Goal: Book appointment/travel/reservation

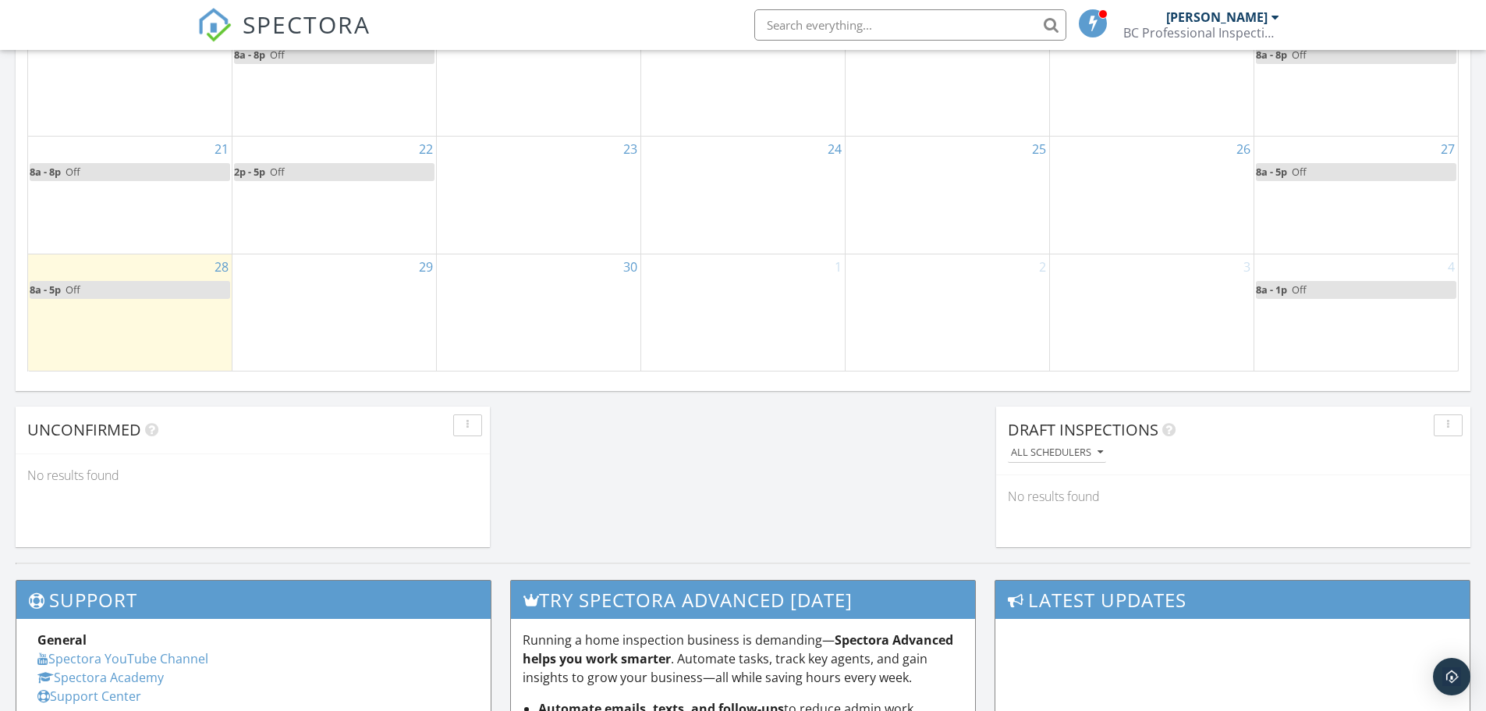
scroll to position [1092, 0]
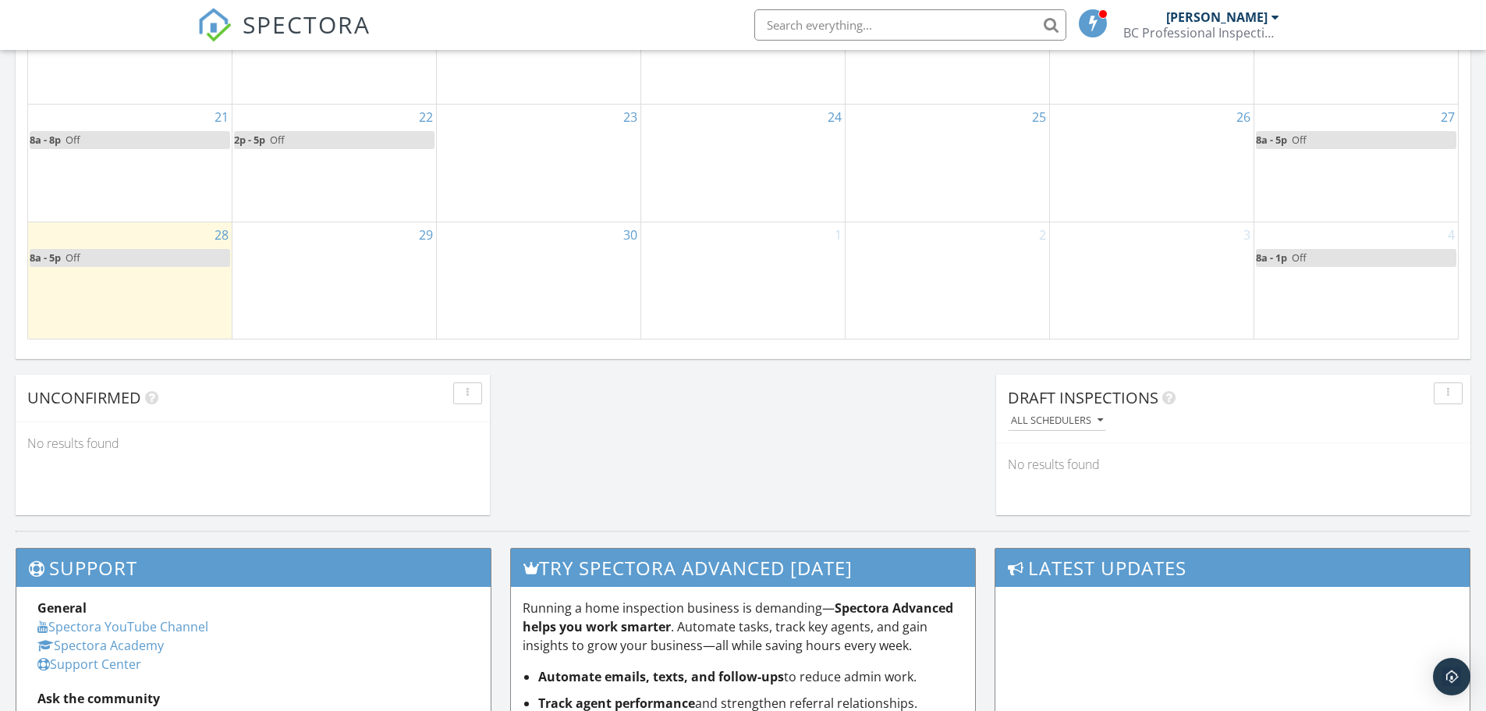
click at [343, 270] on div "29" at bounding box center [335, 280] width 204 height 116
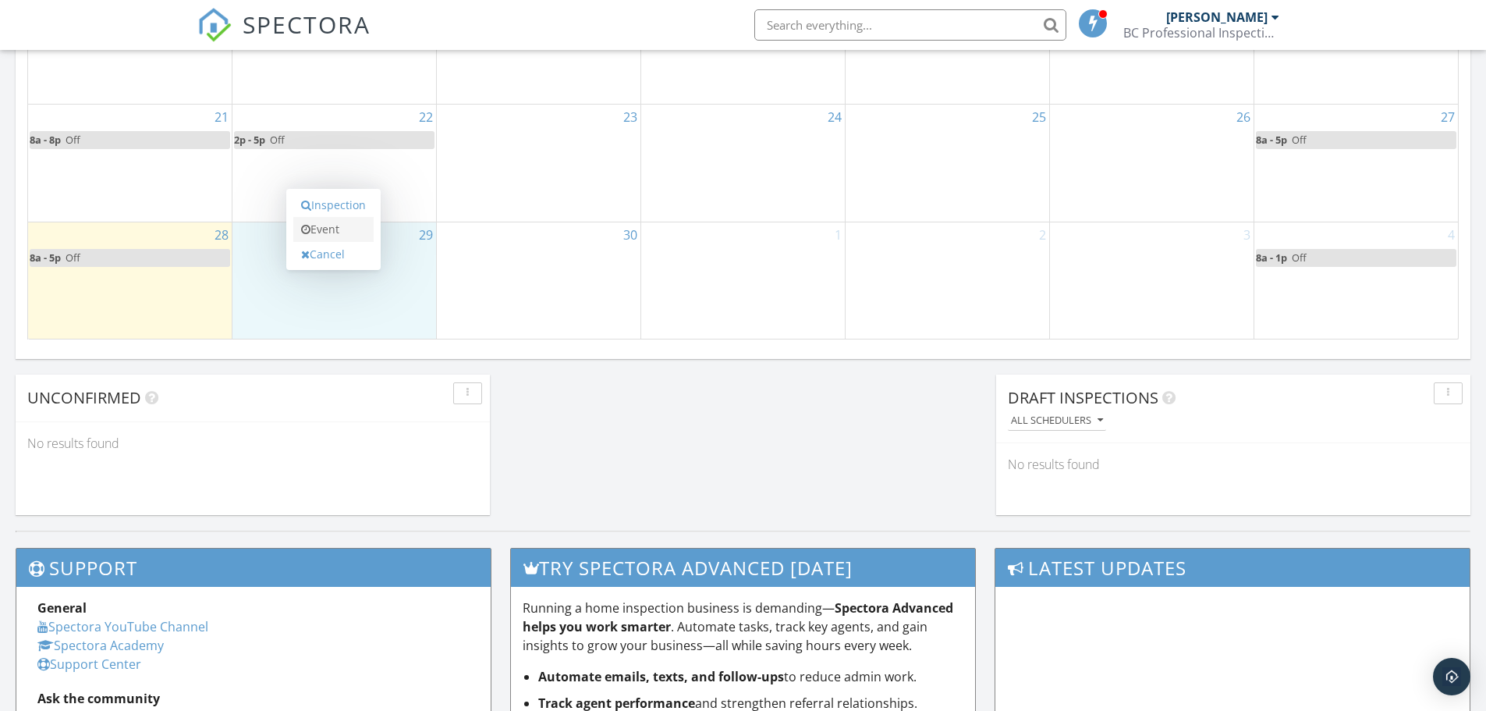
click at [331, 233] on link "Event" at bounding box center [333, 229] width 80 height 25
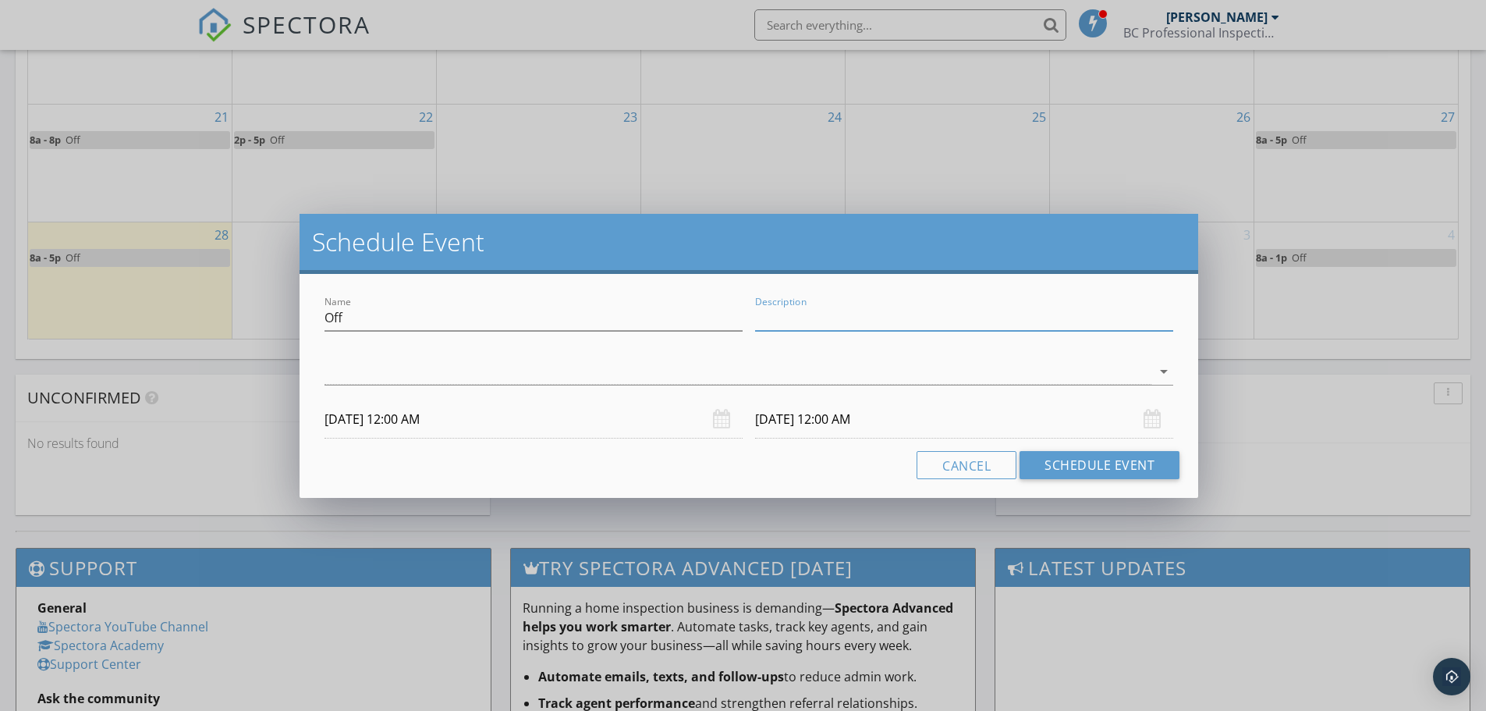
click at [800, 321] on input "Description" at bounding box center [964, 318] width 418 height 26
type input "PTO"
click at [627, 371] on div at bounding box center [738, 372] width 827 height 26
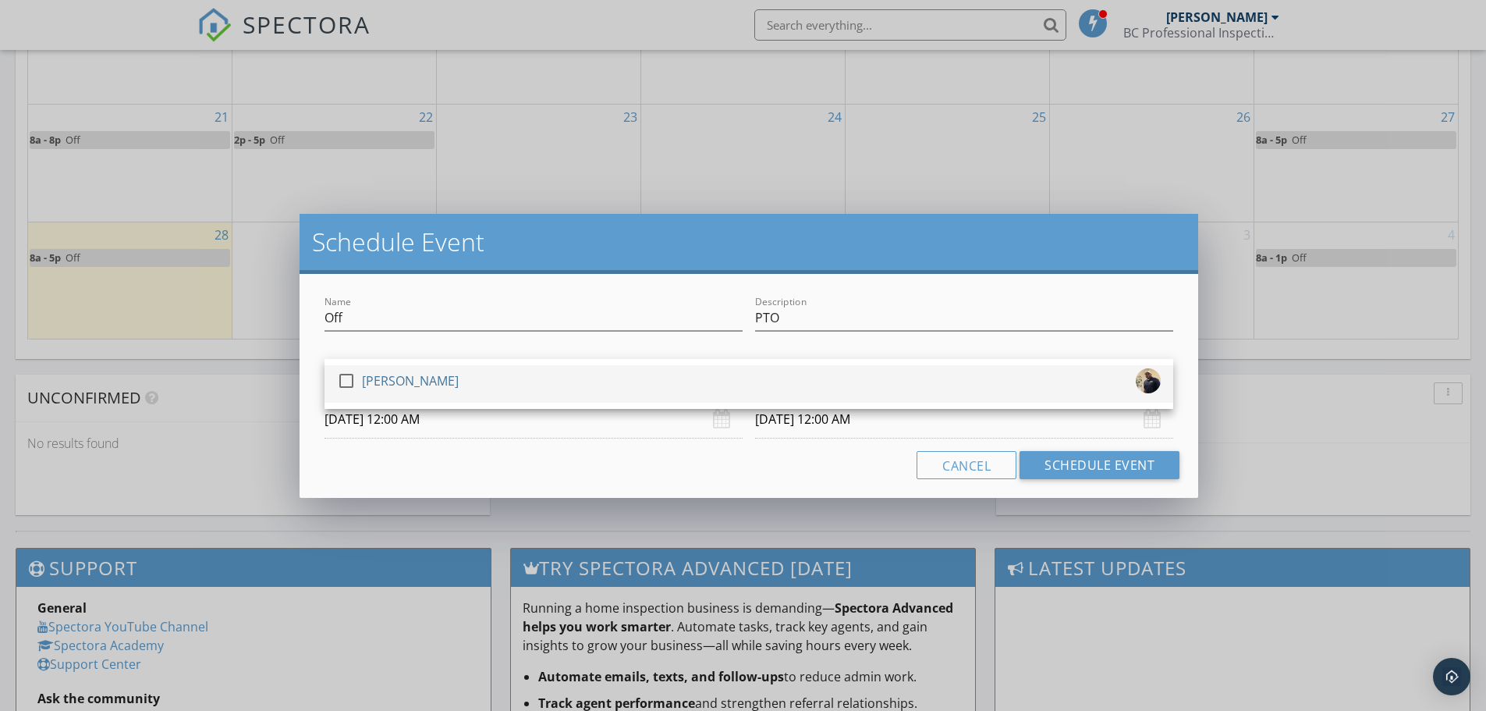
click at [505, 381] on div "check_box_outline_blank [PERSON_NAME]" at bounding box center [749, 383] width 824 height 31
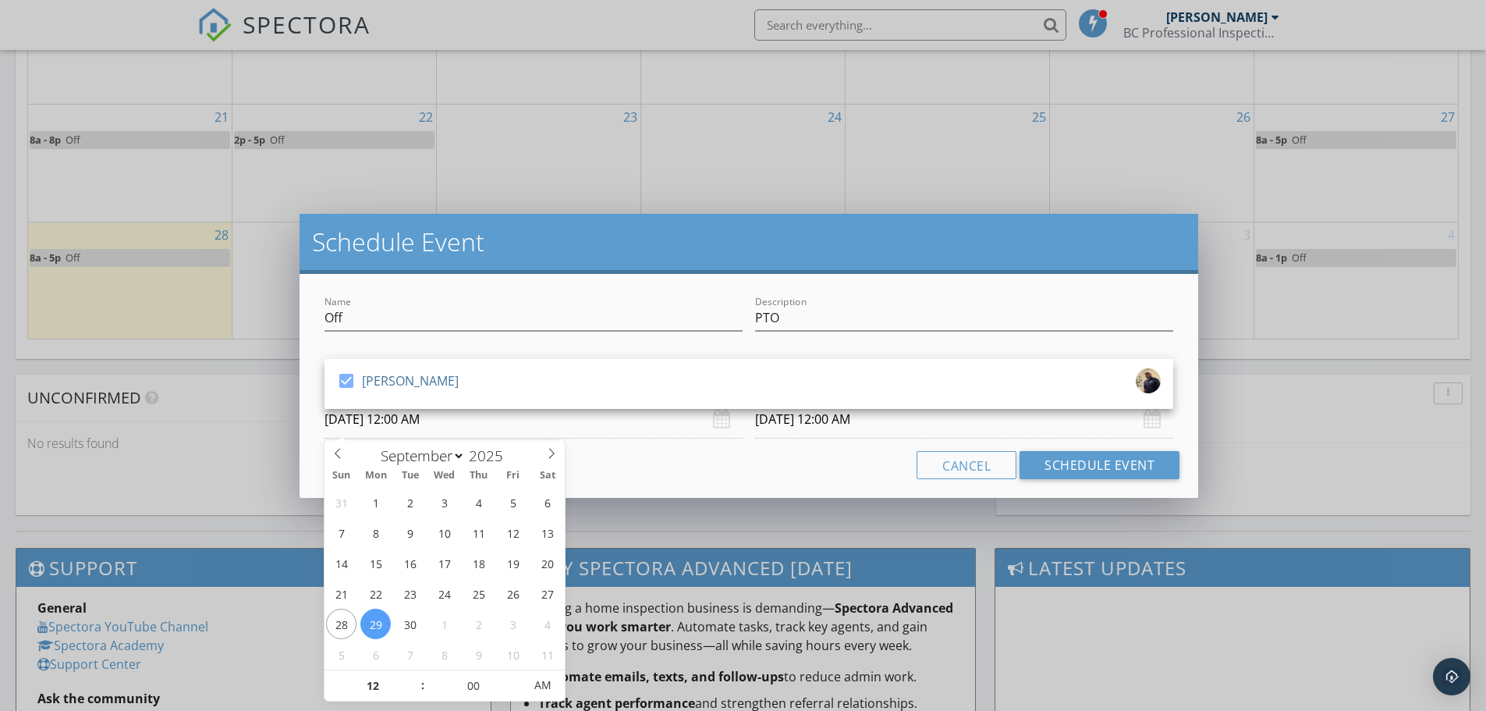
click at [686, 431] on input "[DATE] 12:00 AM" at bounding box center [534, 419] width 418 height 38
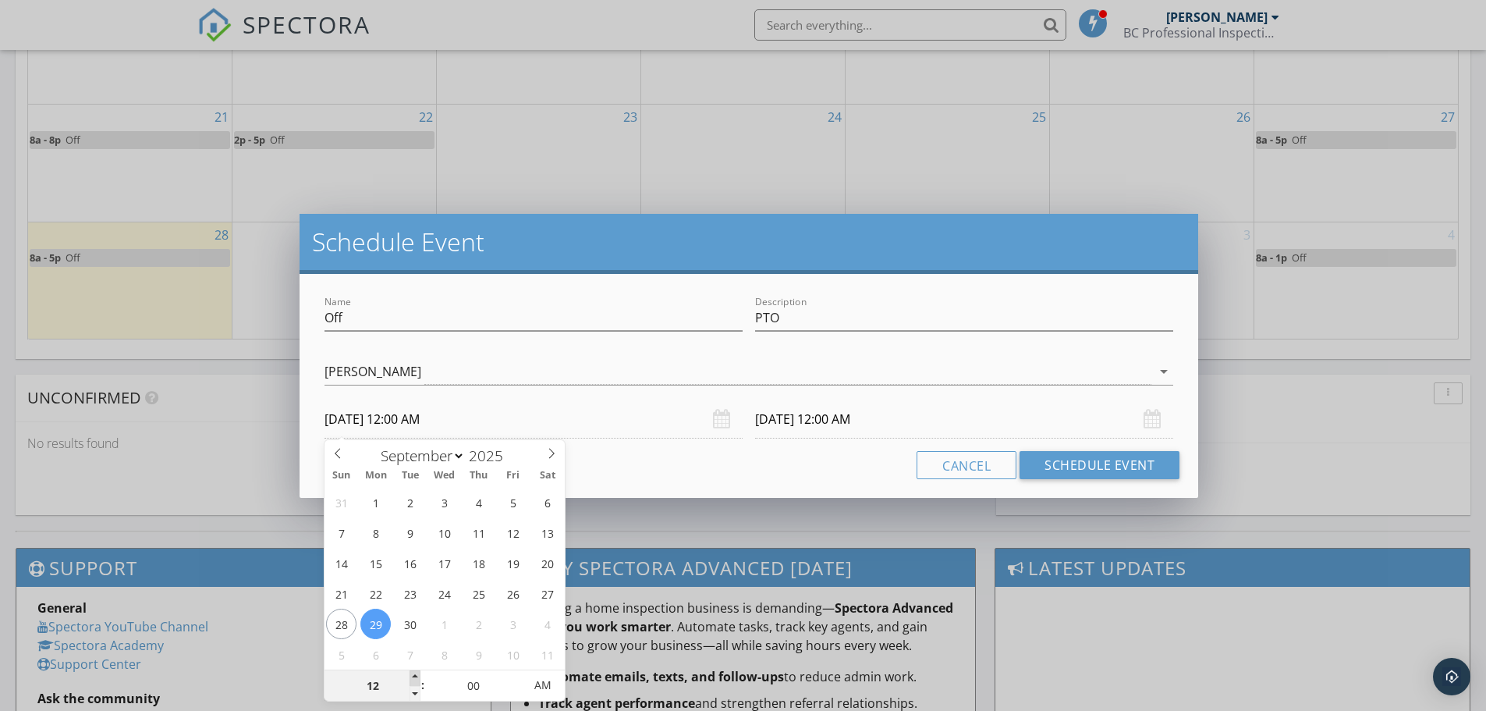
type input "01"
type input "[DATE] 1:00 AM"
click at [415, 678] on span at bounding box center [415, 678] width 11 height 16
type input "01"
type input "[DATE] 1:00 AM"
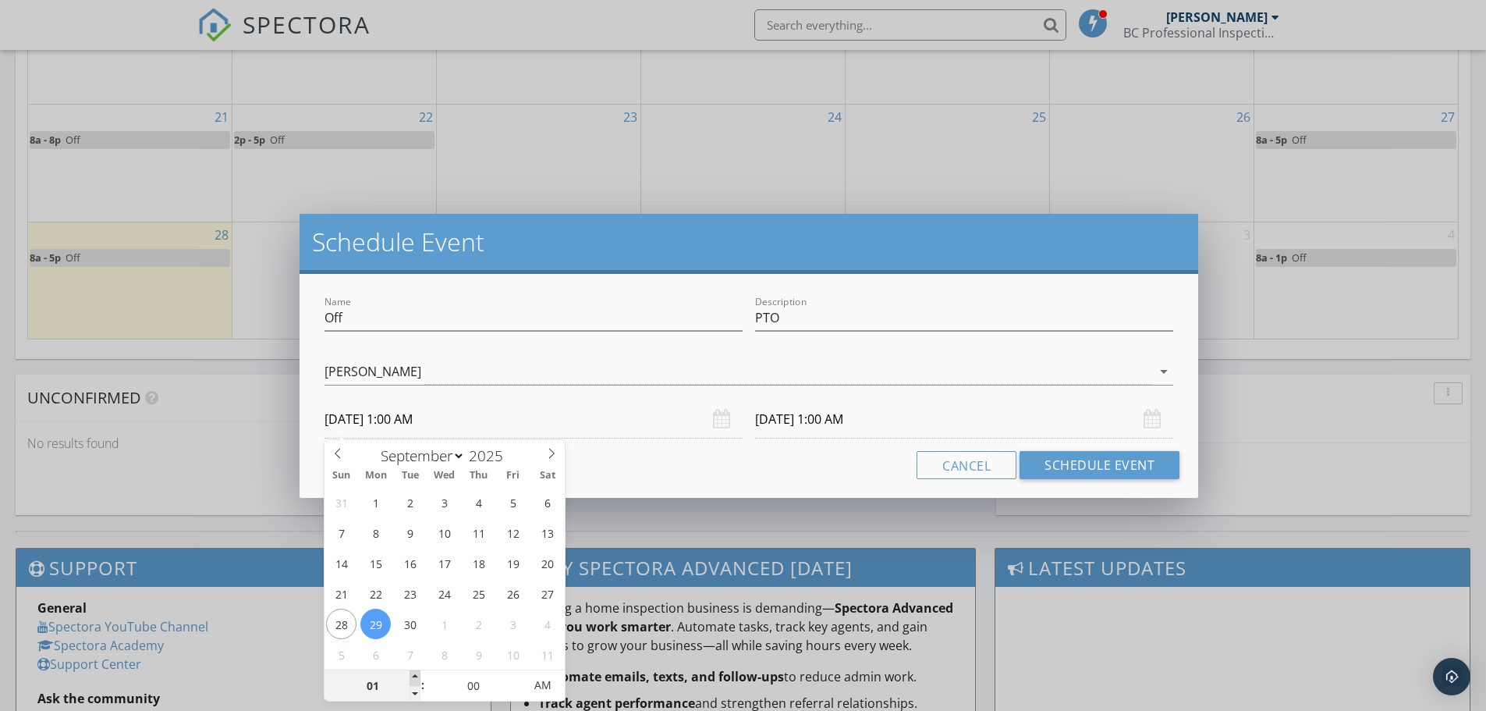
type input "02"
type input "[DATE] 2:00 AM"
click at [415, 678] on span at bounding box center [415, 678] width 11 height 16
type input "03"
type input "[DATE] 3:00 AM"
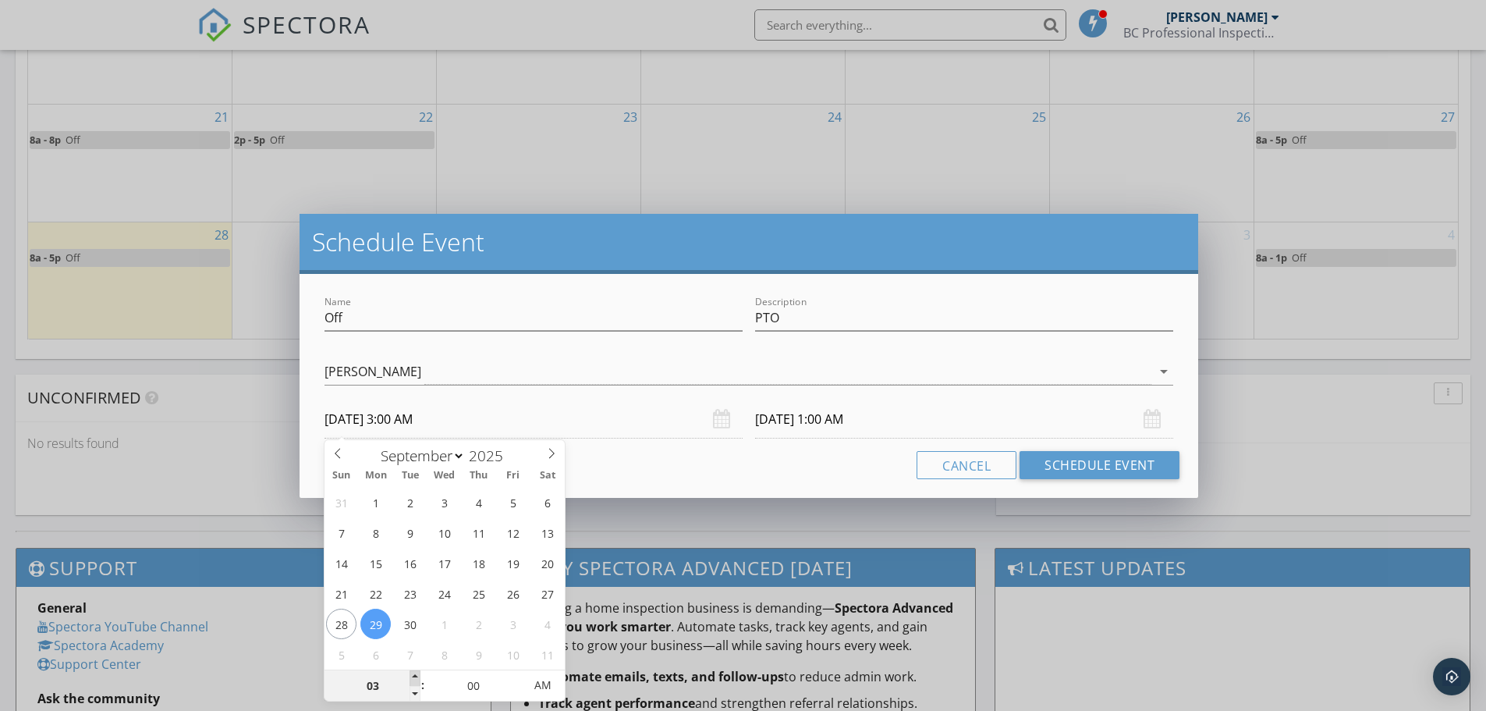
click at [415, 678] on span at bounding box center [415, 678] width 11 height 16
type input "04"
type input "[DATE] 4:00 AM"
click at [415, 678] on span at bounding box center [415, 678] width 11 height 16
type input "05"
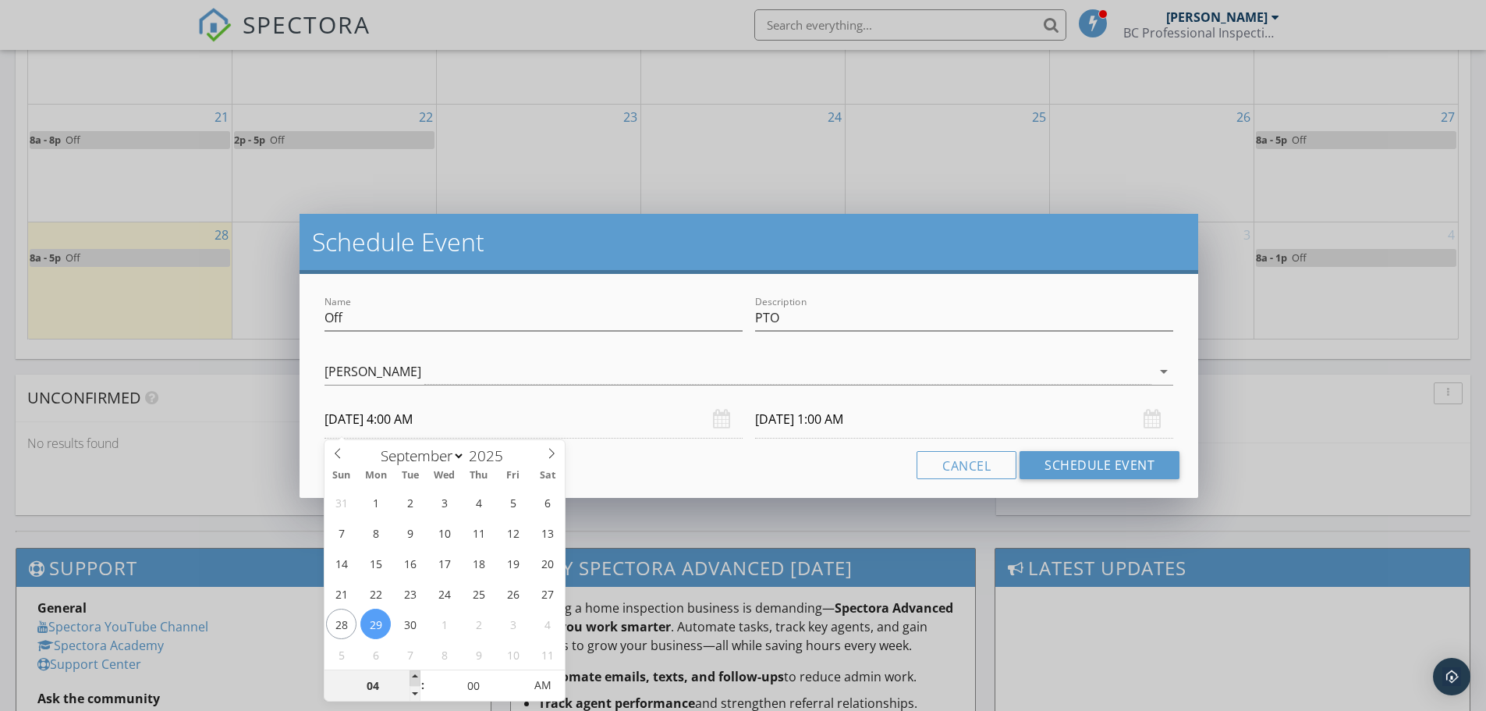
type input "[DATE] 5:00 AM"
click at [415, 678] on span at bounding box center [415, 678] width 11 height 16
type input "06"
type input "[DATE] 6:00 AM"
click at [415, 678] on span at bounding box center [415, 678] width 11 height 16
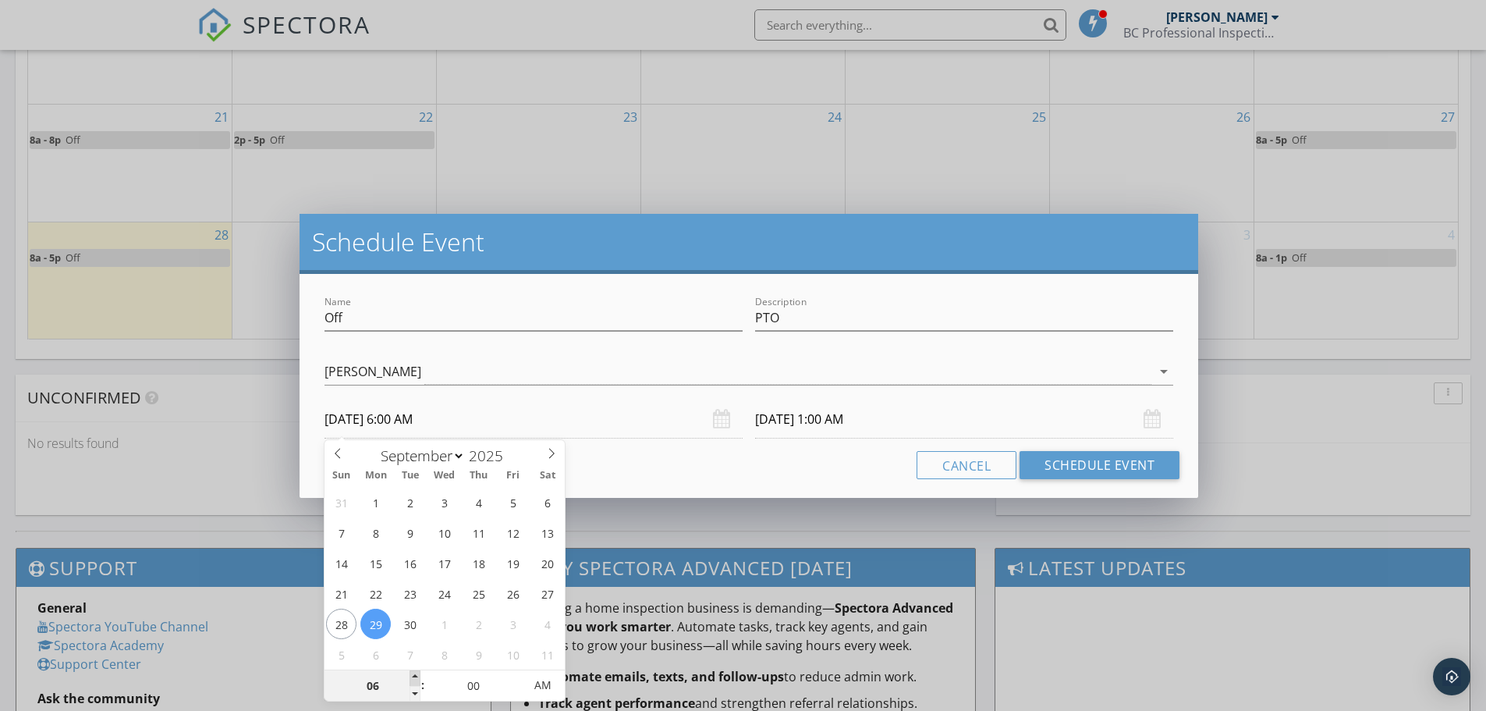
type input "06"
type input "[DATE] 6:00 AM"
type input "07"
type input "[DATE] 7:00 AM"
click at [415, 677] on span at bounding box center [415, 678] width 11 height 16
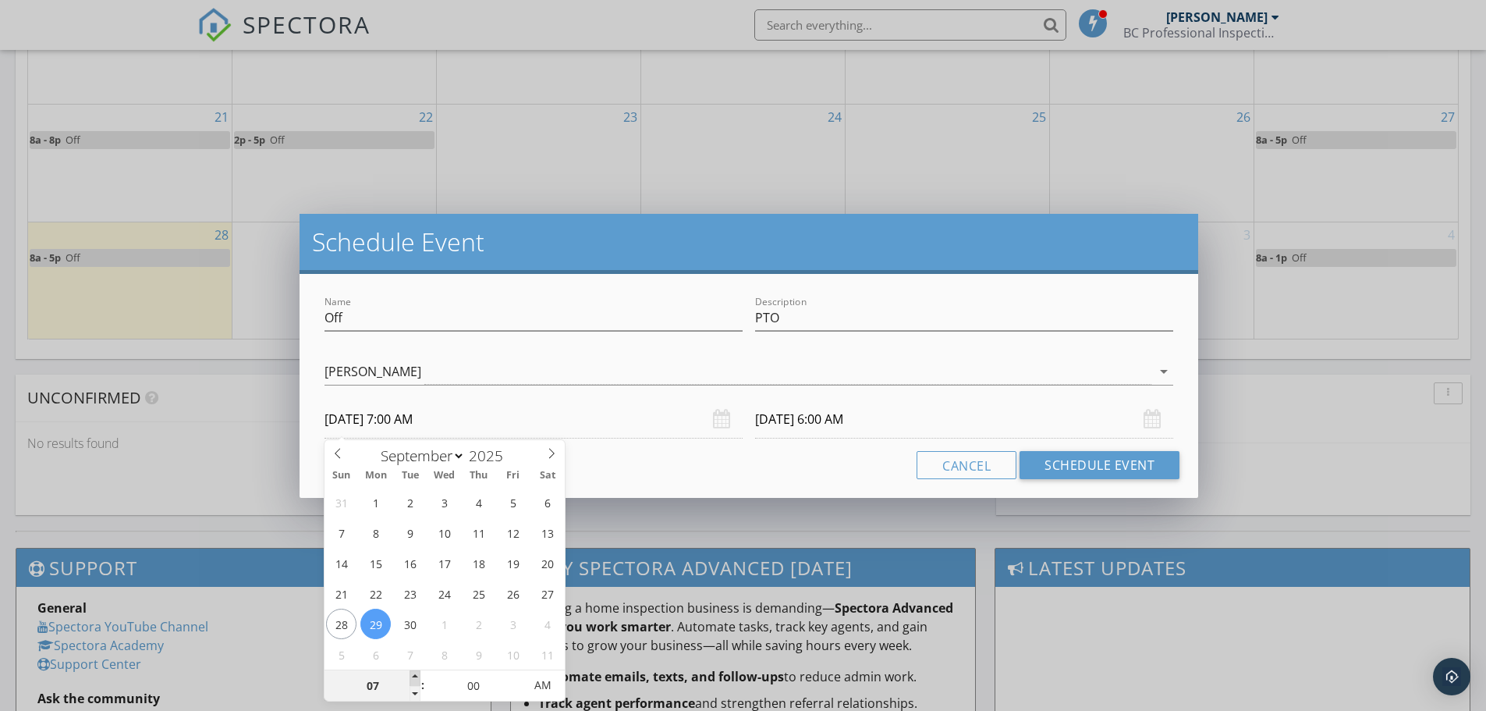
type input "07"
type input "[DATE] 7:00 AM"
type input "08"
type input "[DATE] 8:00 AM"
click at [415, 677] on span at bounding box center [415, 678] width 11 height 16
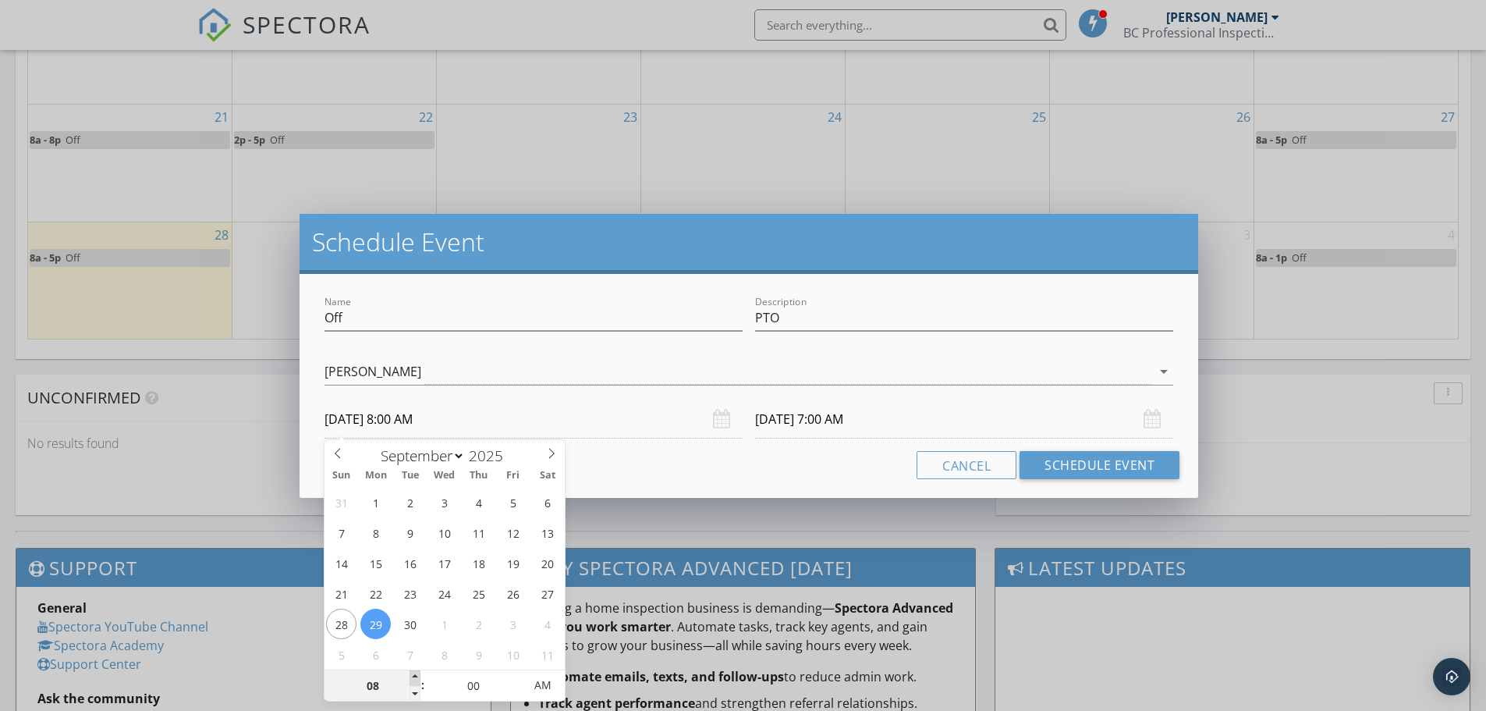
type input "08"
click at [799, 417] on input "[DATE] 8:00 AM" at bounding box center [964, 419] width 418 height 38
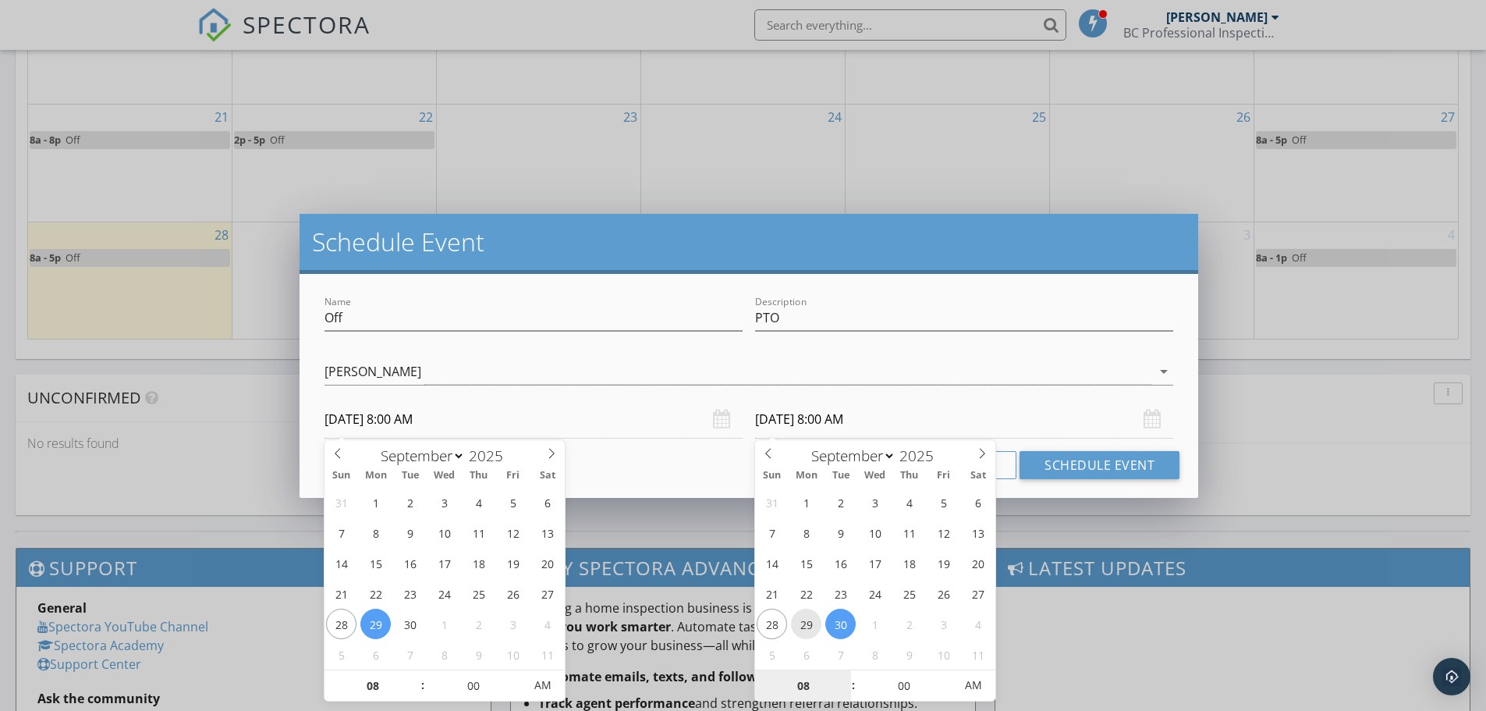
type input "[DATE] 8:00 AM"
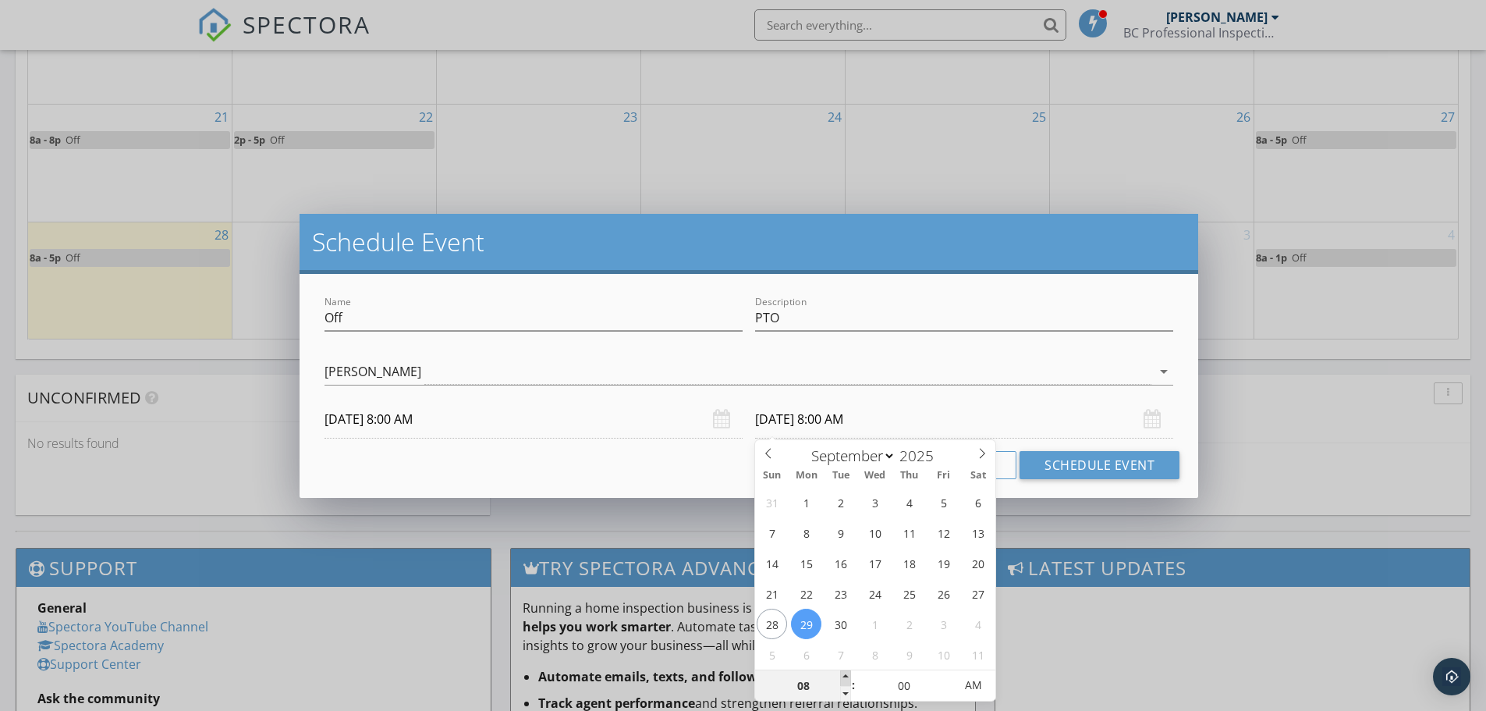
type input "09"
type input "[DATE] 9:00 AM"
click at [847, 674] on span at bounding box center [845, 678] width 11 height 16
type input "10"
type input "[DATE] 10:00 AM"
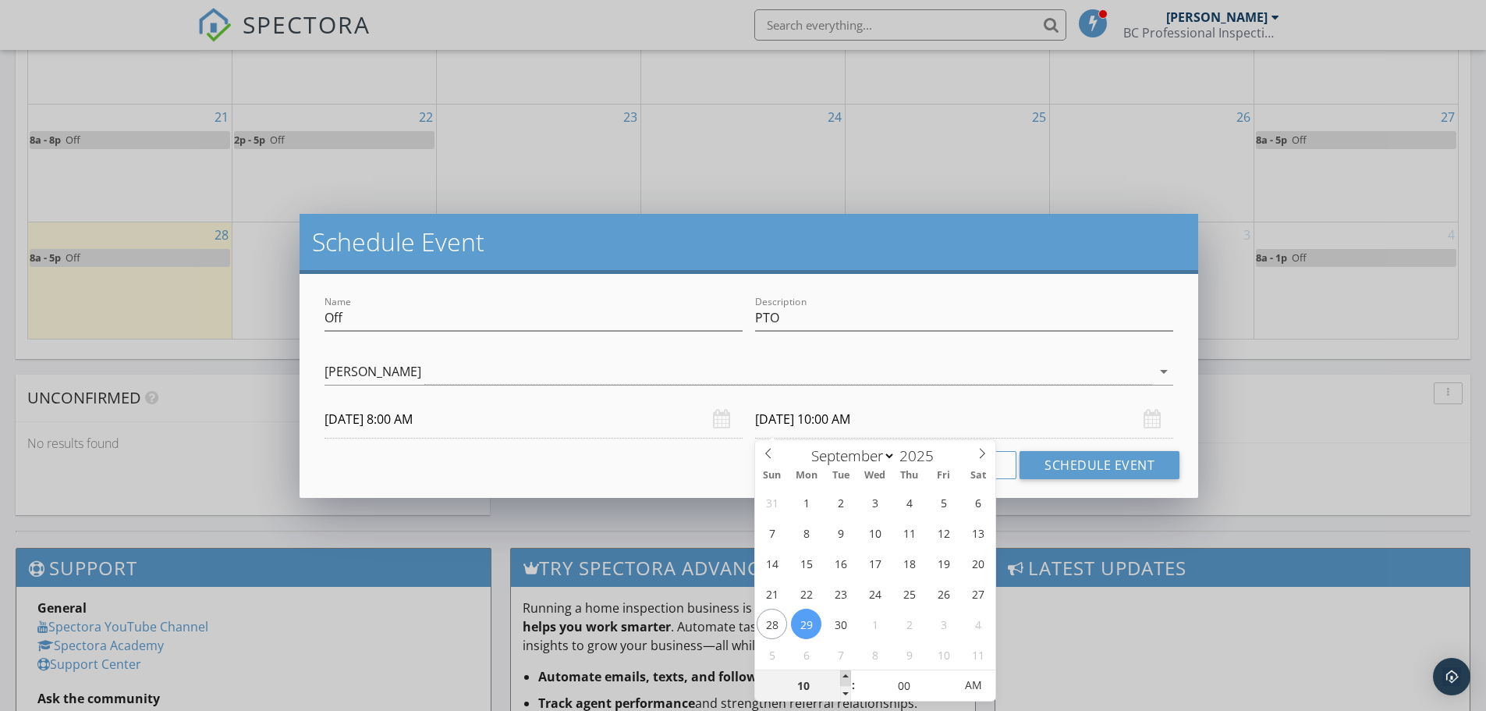
click at [847, 674] on span at bounding box center [845, 678] width 11 height 16
type input "11"
type input "[DATE] 11:00 AM"
click at [847, 674] on span at bounding box center [845, 678] width 11 height 16
type input "12"
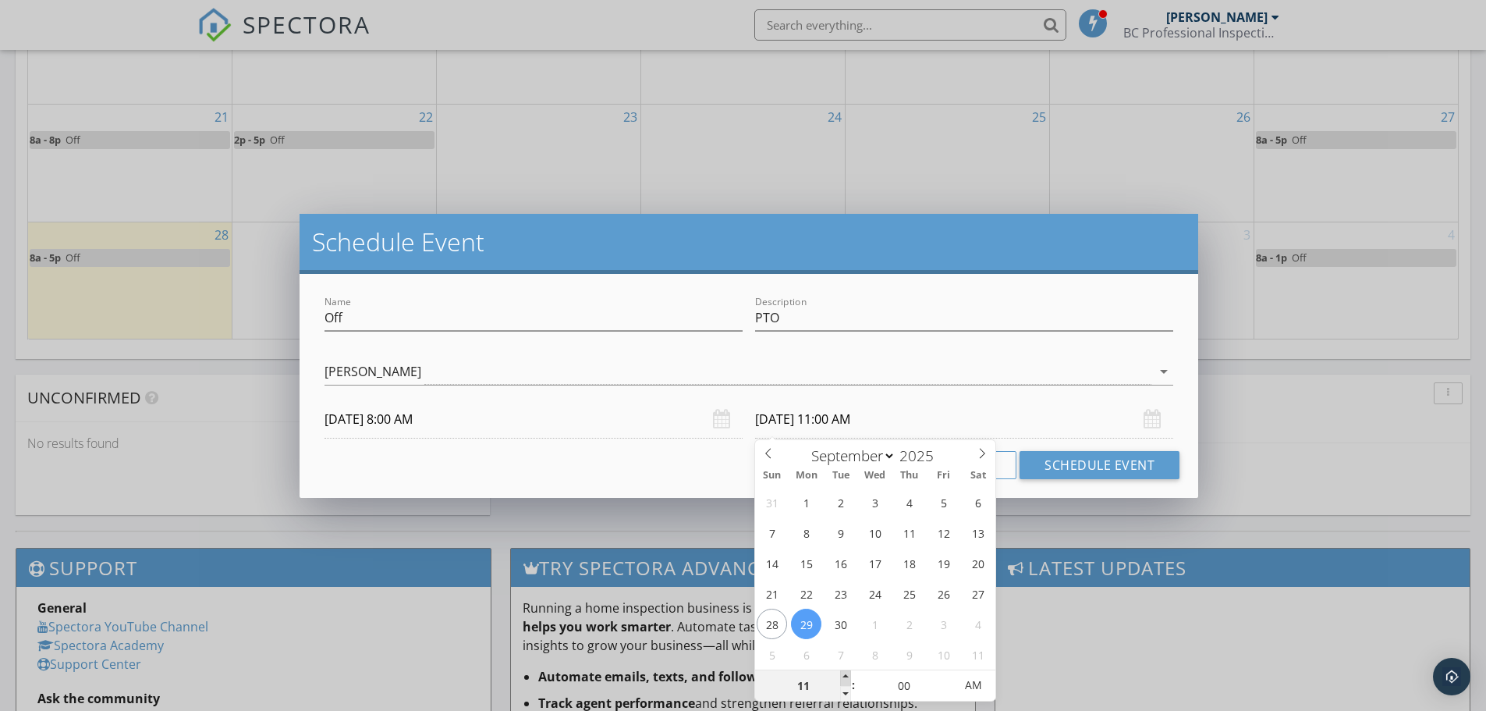
type input "[DATE] 12:00 PM"
click at [847, 674] on span at bounding box center [845, 678] width 11 height 16
type input "01"
type input "[DATE] 1:00 PM"
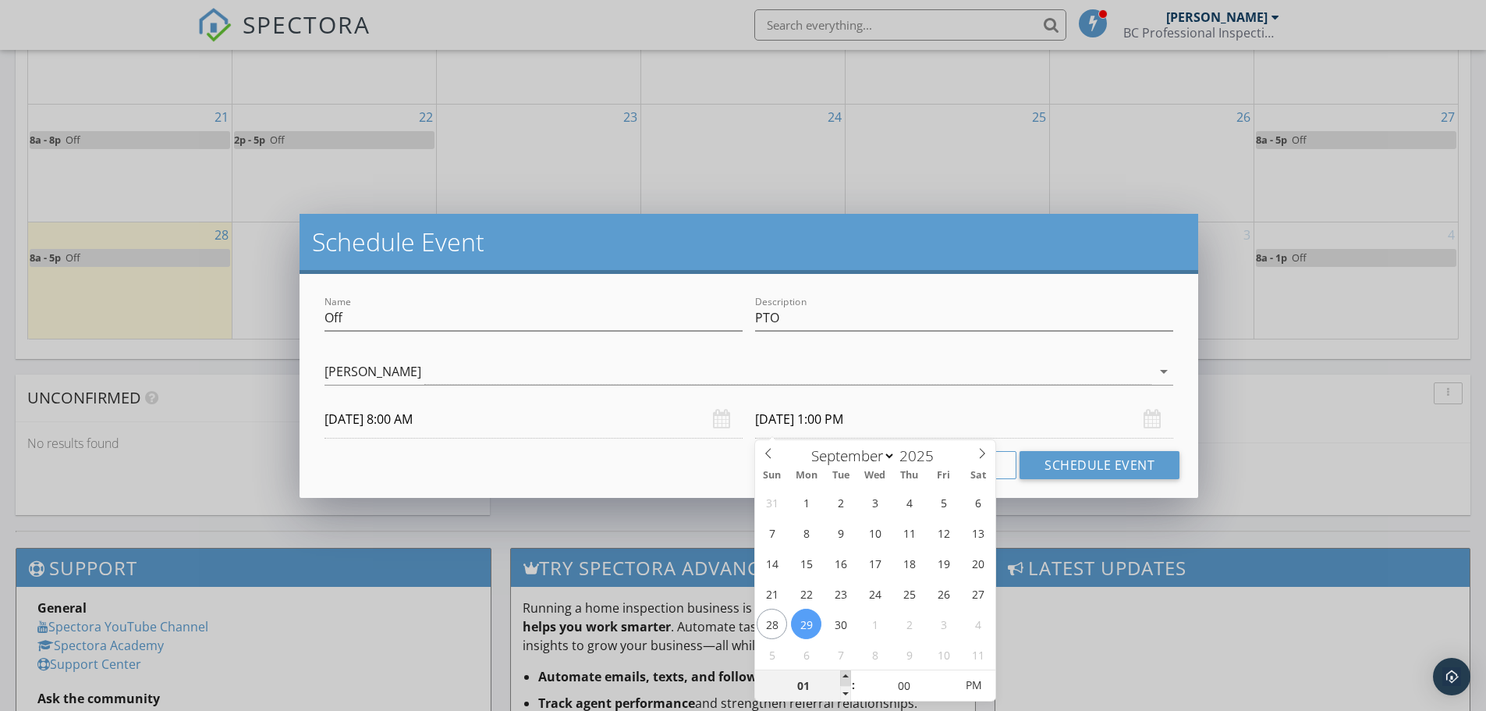
type input "02"
type input "[DATE] 2:00 PM"
click at [847, 674] on span at bounding box center [845, 678] width 11 height 16
type input "03"
type input "[DATE] 3:00 PM"
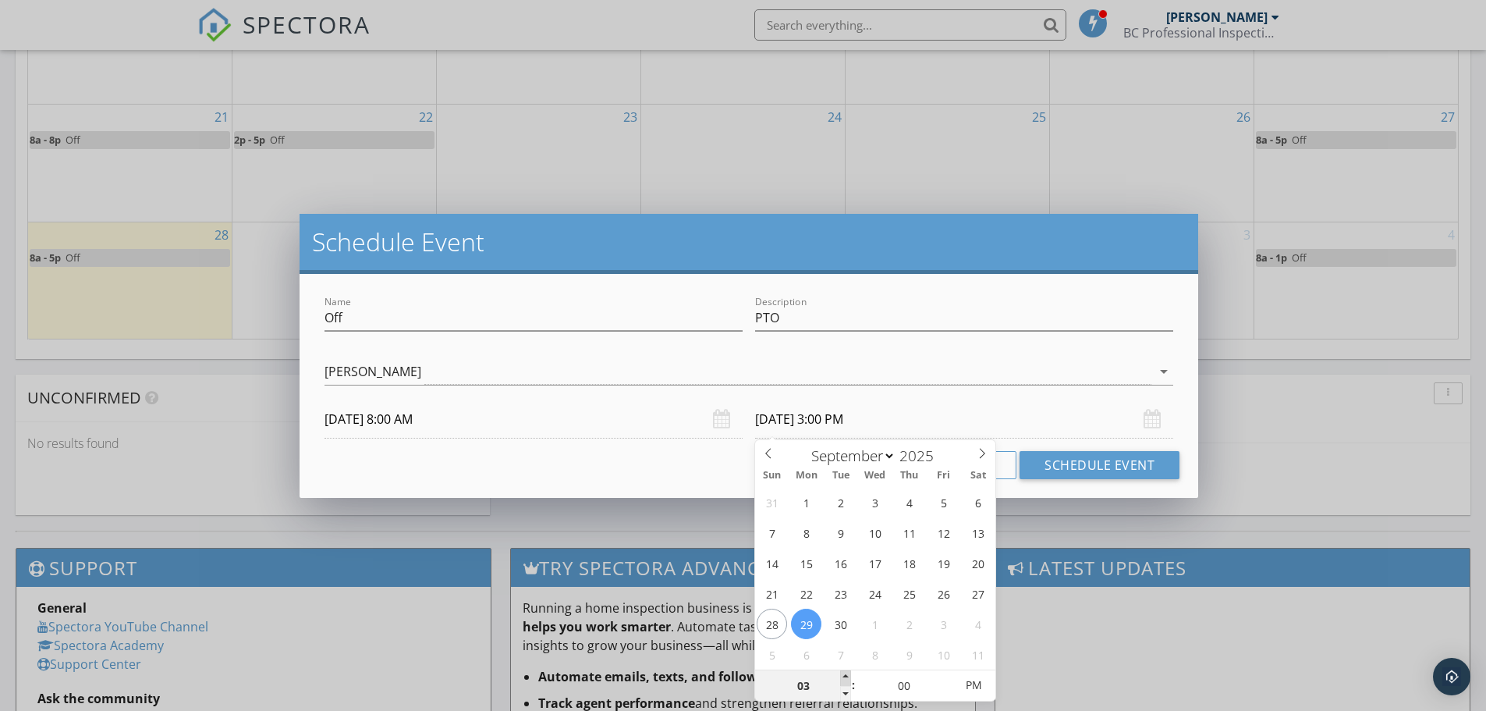
click at [847, 674] on span at bounding box center [845, 678] width 11 height 16
type input "04"
type input "[DATE] 4:00 PM"
click at [847, 674] on span at bounding box center [845, 678] width 11 height 16
type input "05"
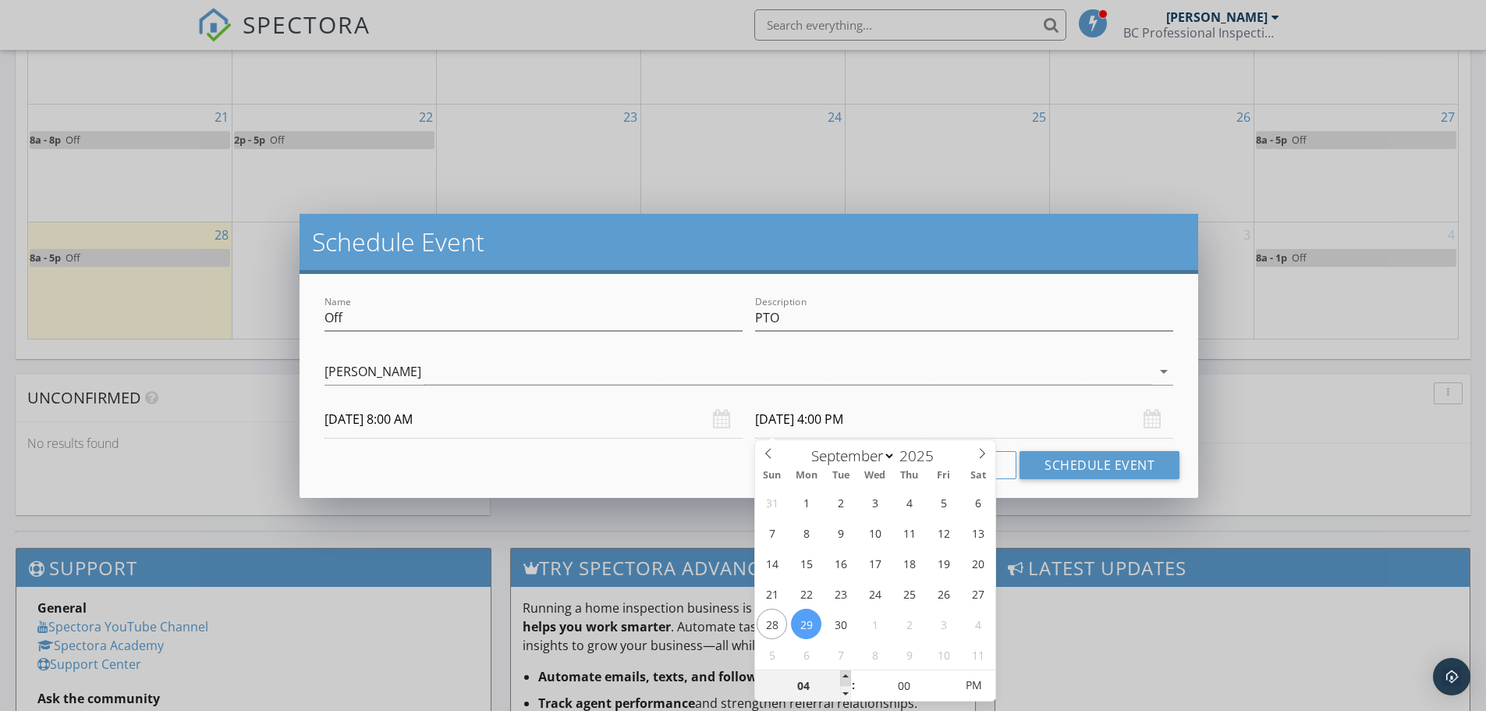
type input "[DATE] 5:00 PM"
click at [847, 674] on span at bounding box center [845, 678] width 11 height 16
click at [975, 402] on input "[DATE] 5:00 PM" at bounding box center [964, 419] width 418 height 38
click at [1059, 435] on input "[DATE] 5:00 PM" at bounding box center [964, 419] width 418 height 38
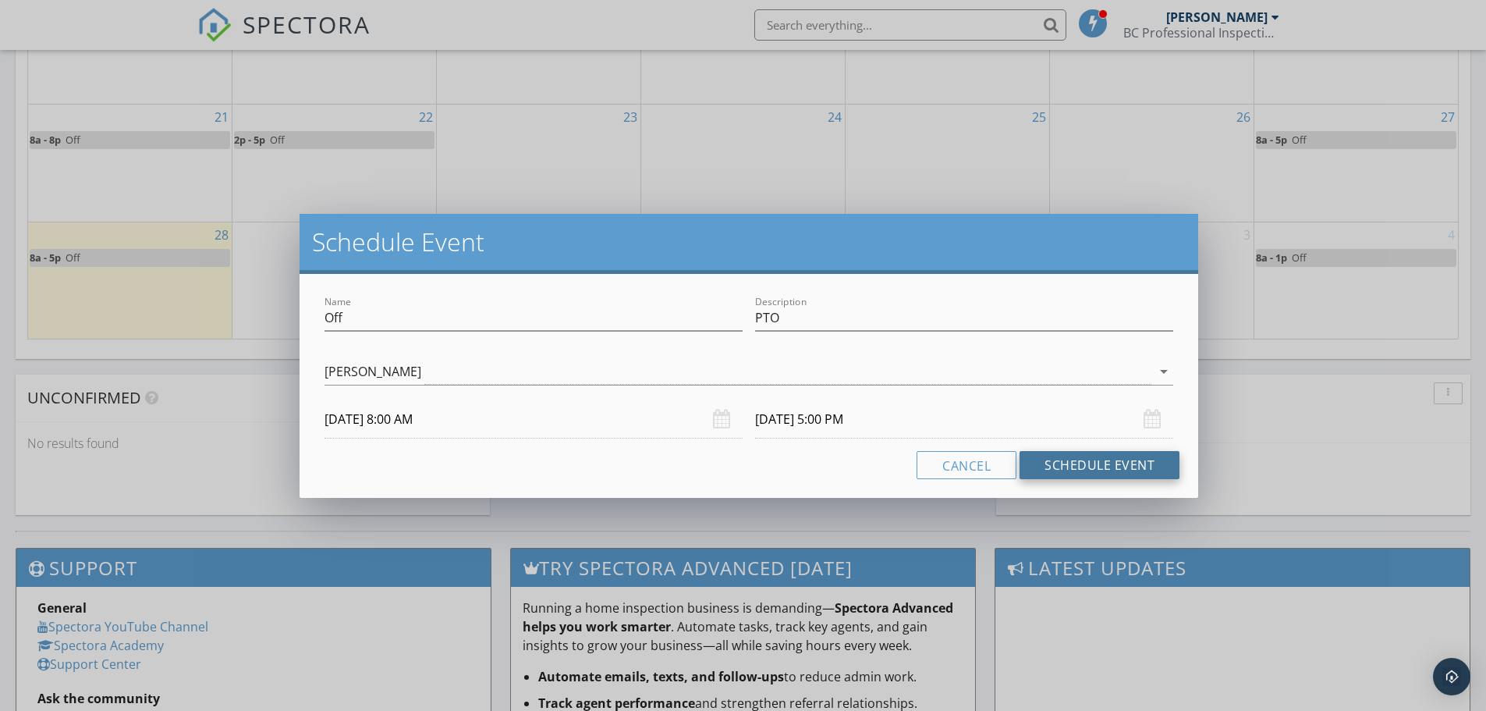
drag, startPoint x: 1075, startPoint y: 470, endPoint x: 1030, endPoint y: 469, distance: 45.3
click at [1075, 469] on button "Schedule Event" at bounding box center [1100, 465] width 160 height 28
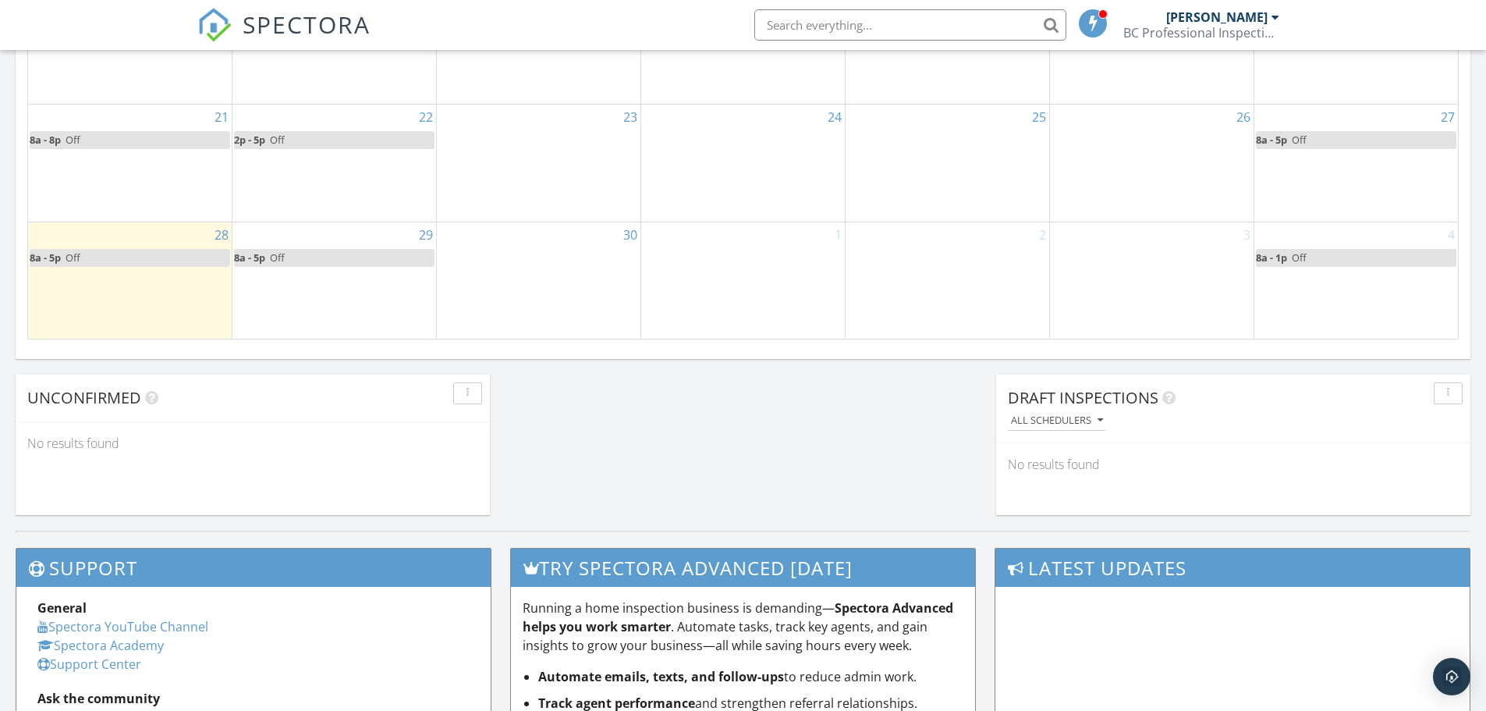
click at [549, 268] on div "30" at bounding box center [539, 280] width 204 height 116
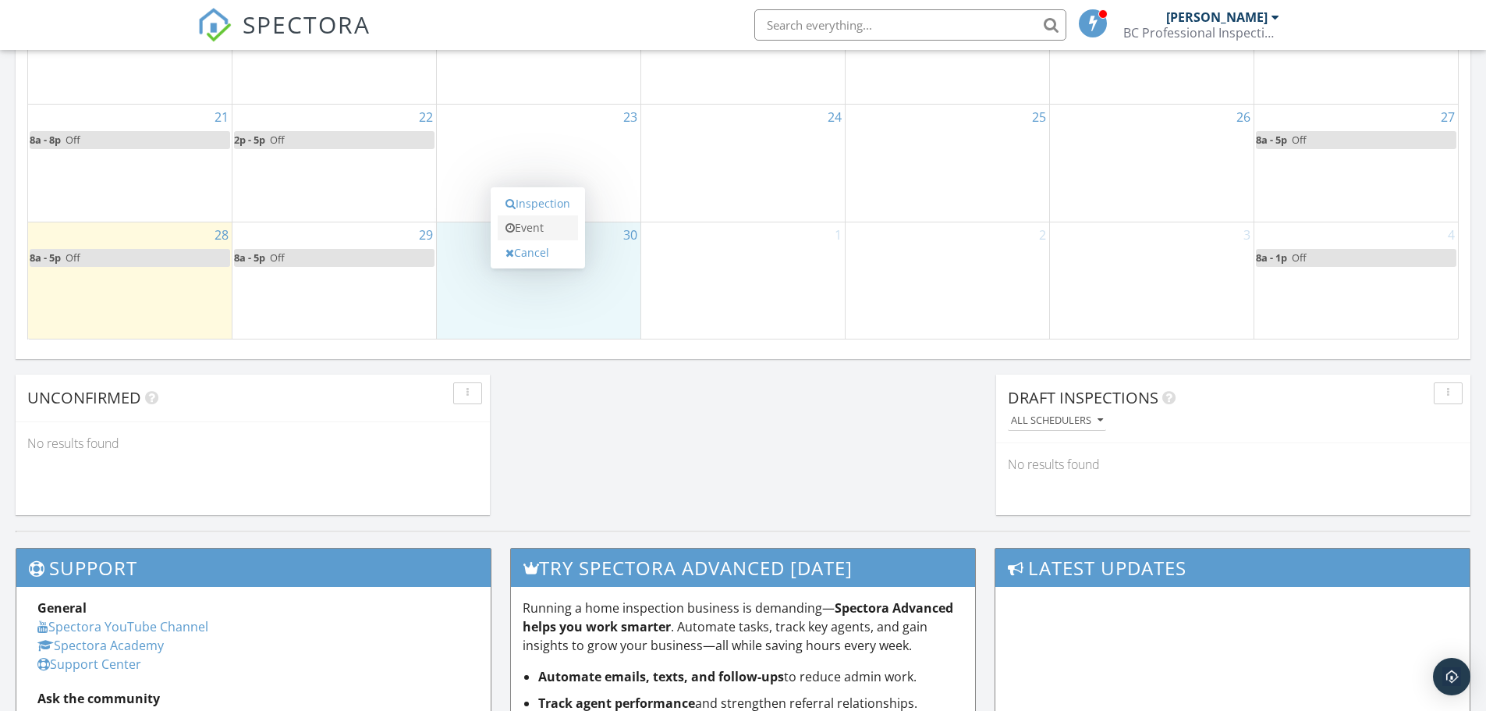
click at [537, 234] on link "Event" at bounding box center [538, 227] width 80 height 25
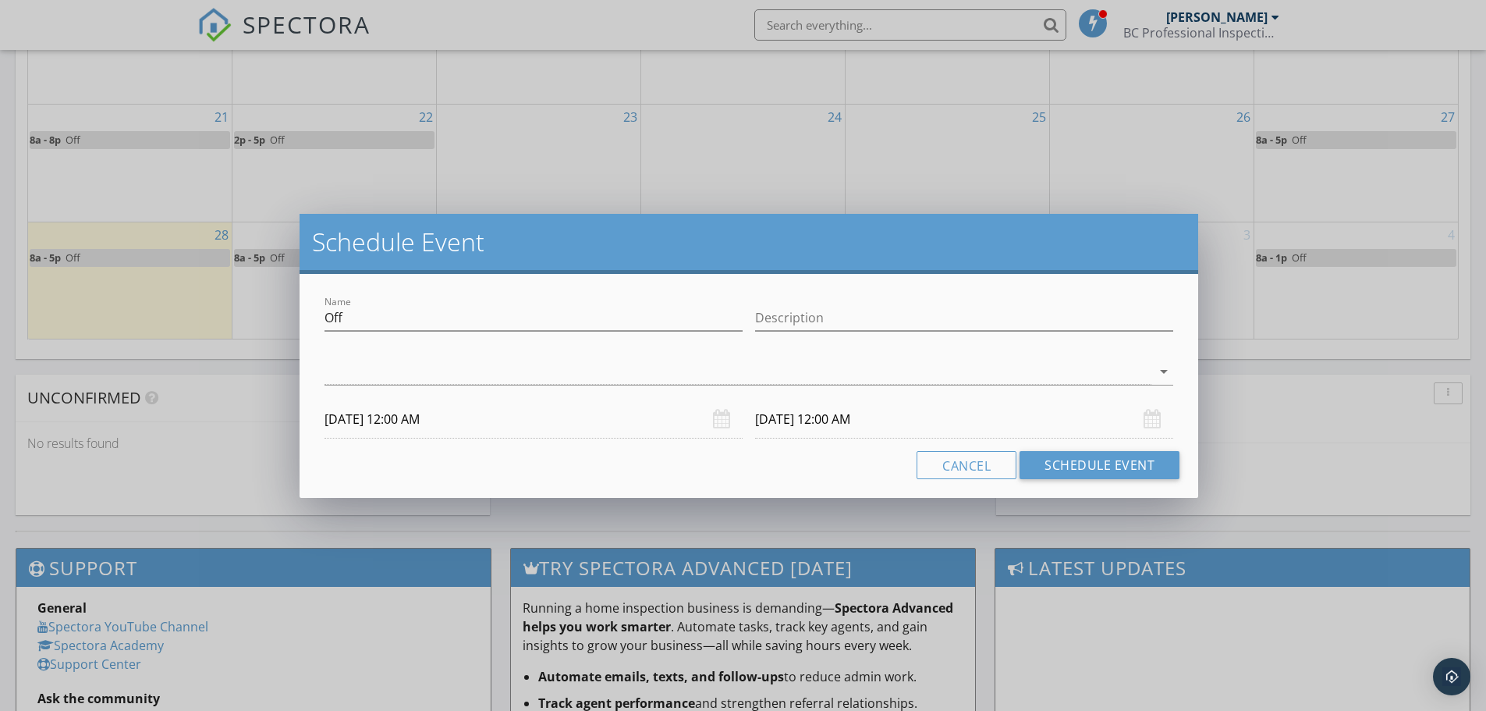
click at [725, 420] on div "[DATE] 12:00 AM" at bounding box center [534, 419] width 418 height 38
click at [430, 420] on input "[DATE] 12:00 AM" at bounding box center [534, 419] width 418 height 38
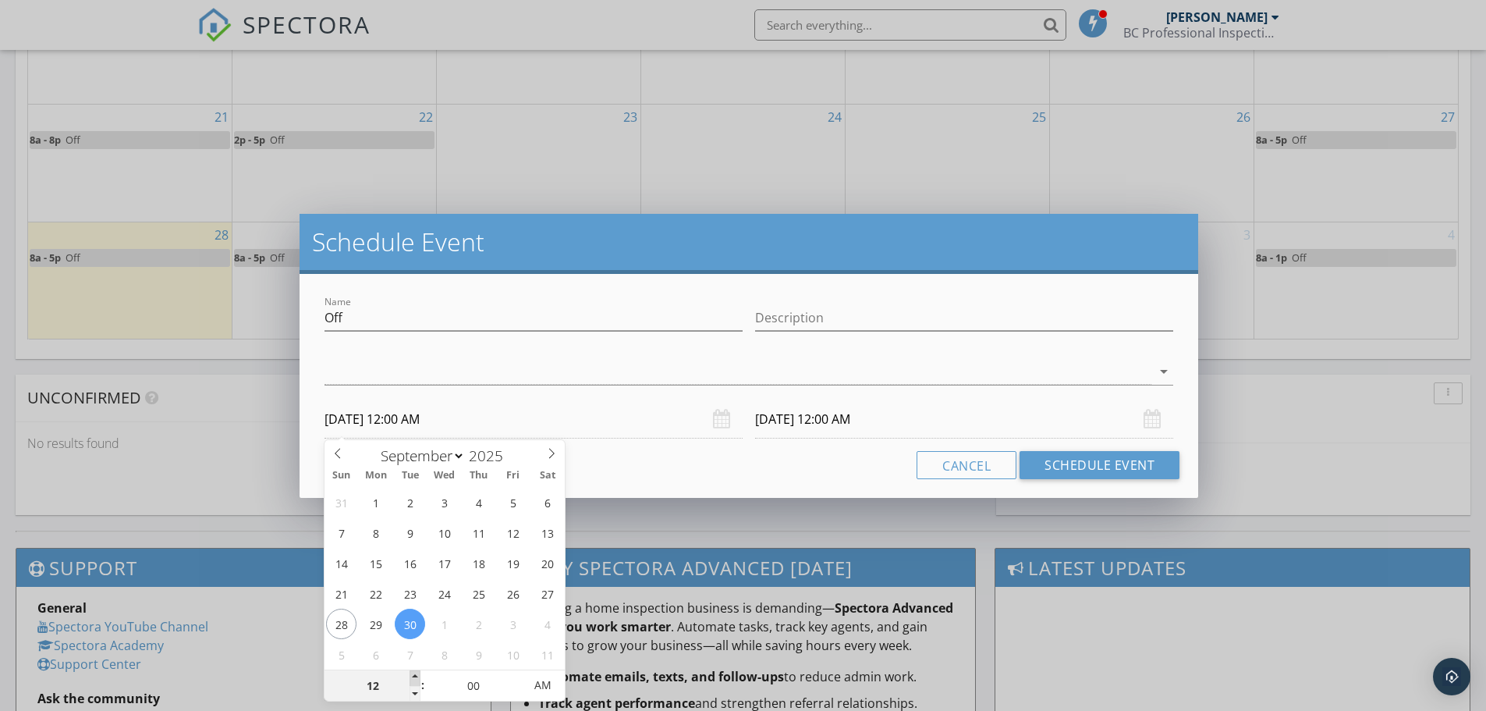
type input "01"
type input "[DATE] 1:00 AM"
click at [419, 676] on span at bounding box center [415, 678] width 11 height 16
type input "[DATE] 1:00 AM"
type input "05"
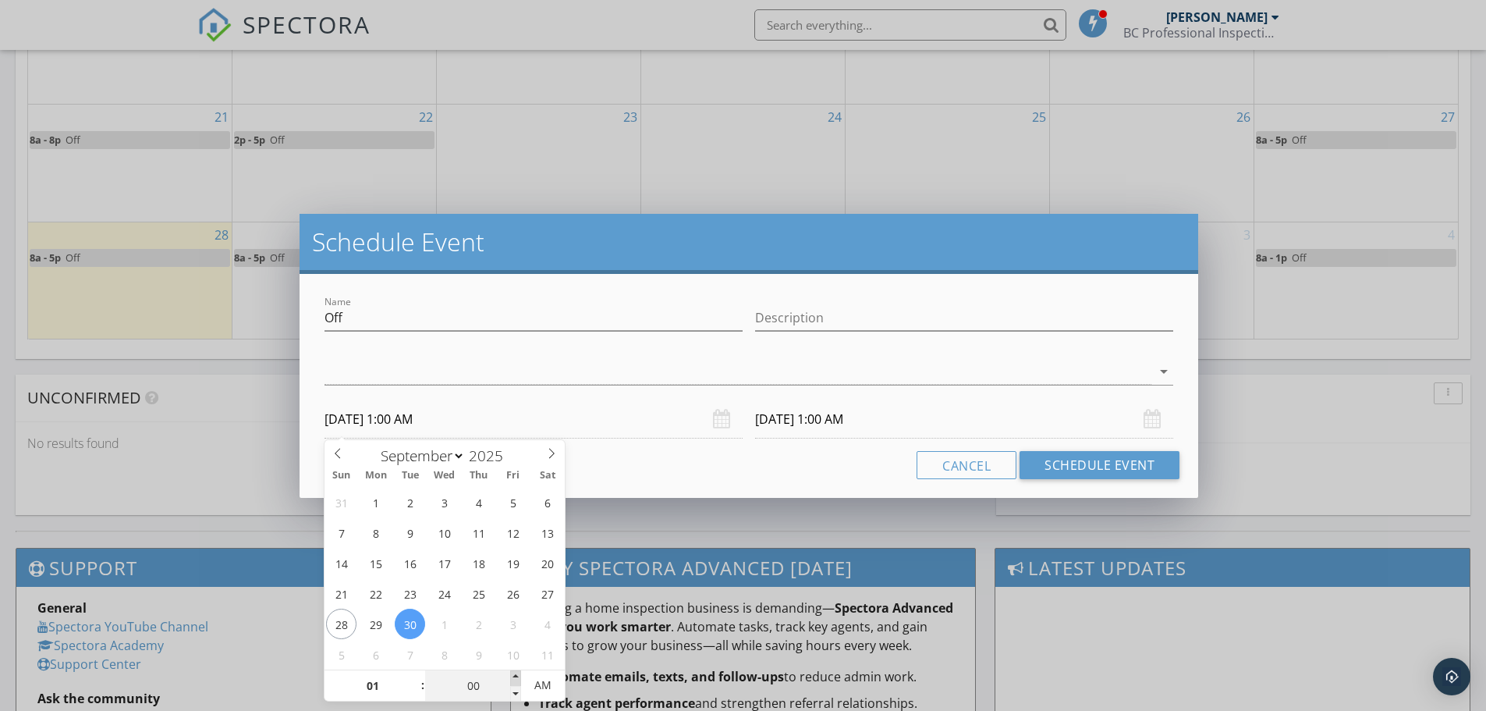
type input "[DATE] 1:05 AM"
click at [515, 676] on span at bounding box center [515, 678] width 11 height 16
type input "10"
type input "[DATE] 1:10 AM"
click at [515, 676] on span at bounding box center [515, 678] width 11 height 16
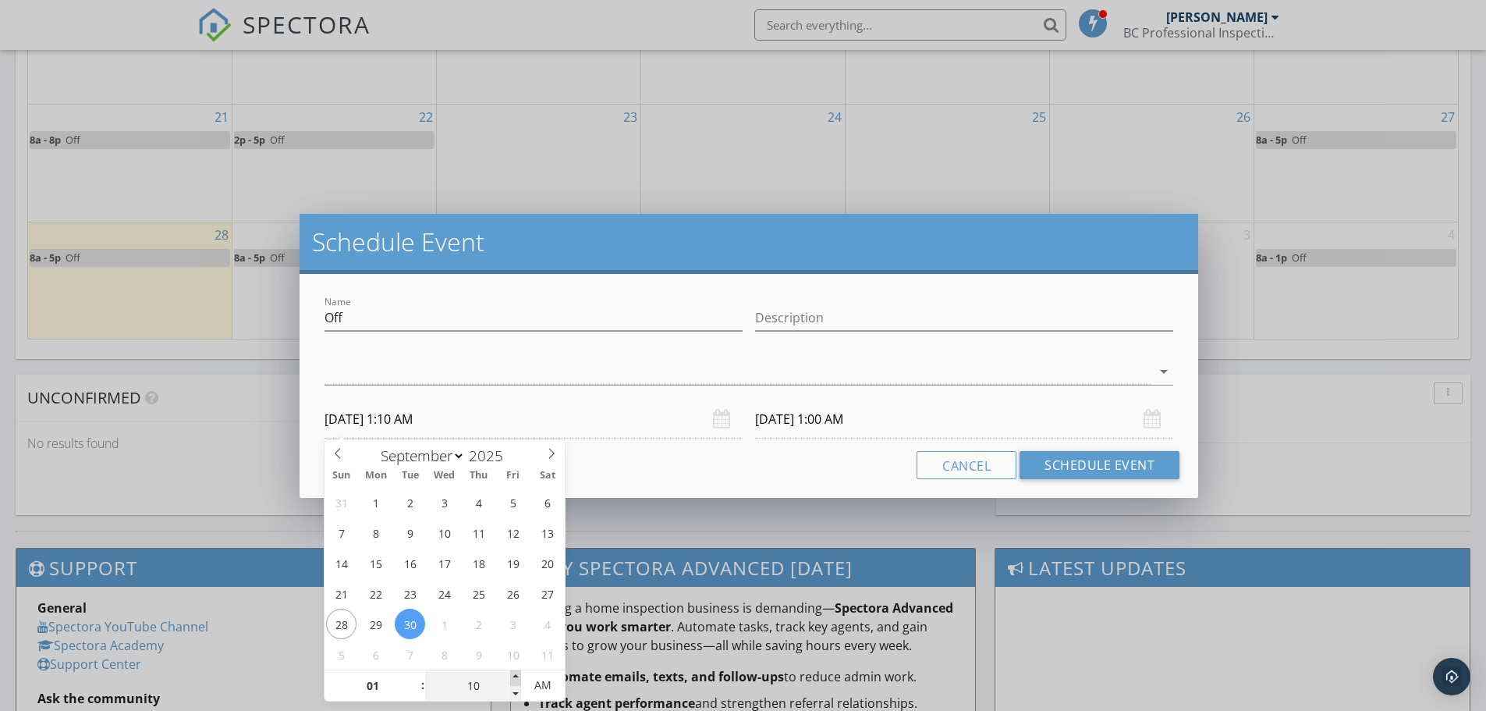
type input "15"
type input "[DATE] 1:15 AM"
click at [515, 676] on span at bounding box center [515, 678] width 11 height 16
type input "20"
type input "[DATE] 1:20 AM"
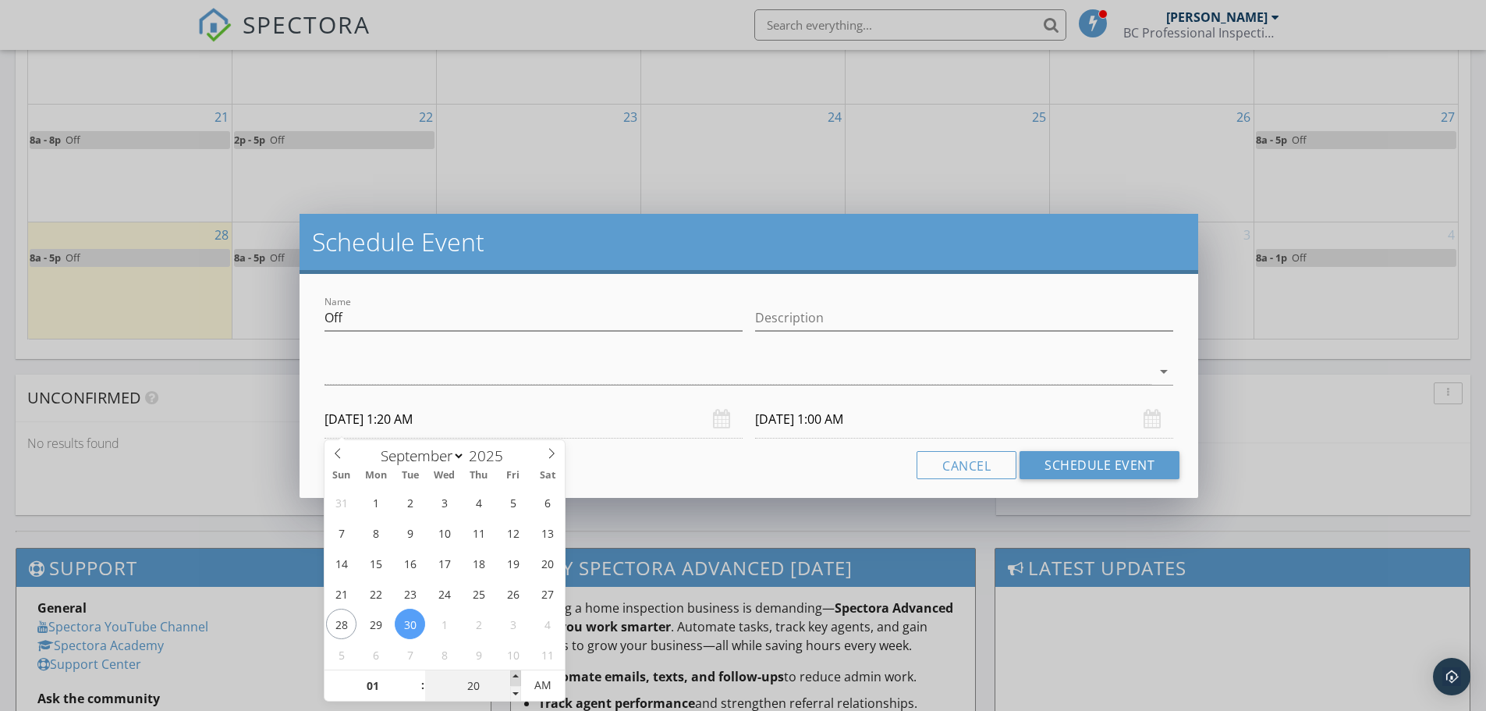
click at [515, 676] on span at bounding box center [515, 678] width 11 height 16
type input "25"
type input "[DATE] 1:25 AM"
click at [515, 676] on span at bounding box center [515, 678] width 11 height 16
type input "30"
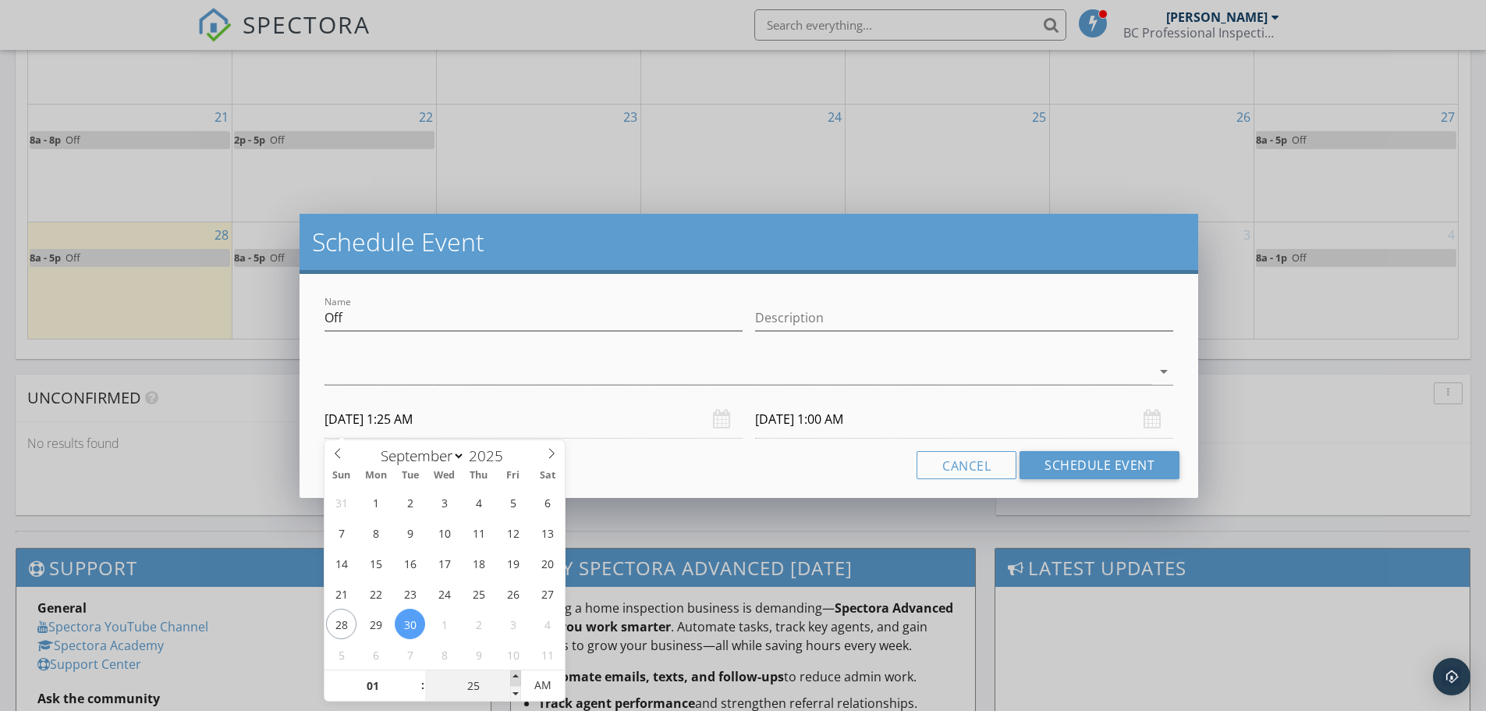
type input "[DATE] 1:30 AM"
click at [515, 676] on span at bounding box center [515, 678] width 11 height 16
type input "[DATE] 1:30 AM"
type input "02"
type input "[DATE] 2:30 AM"
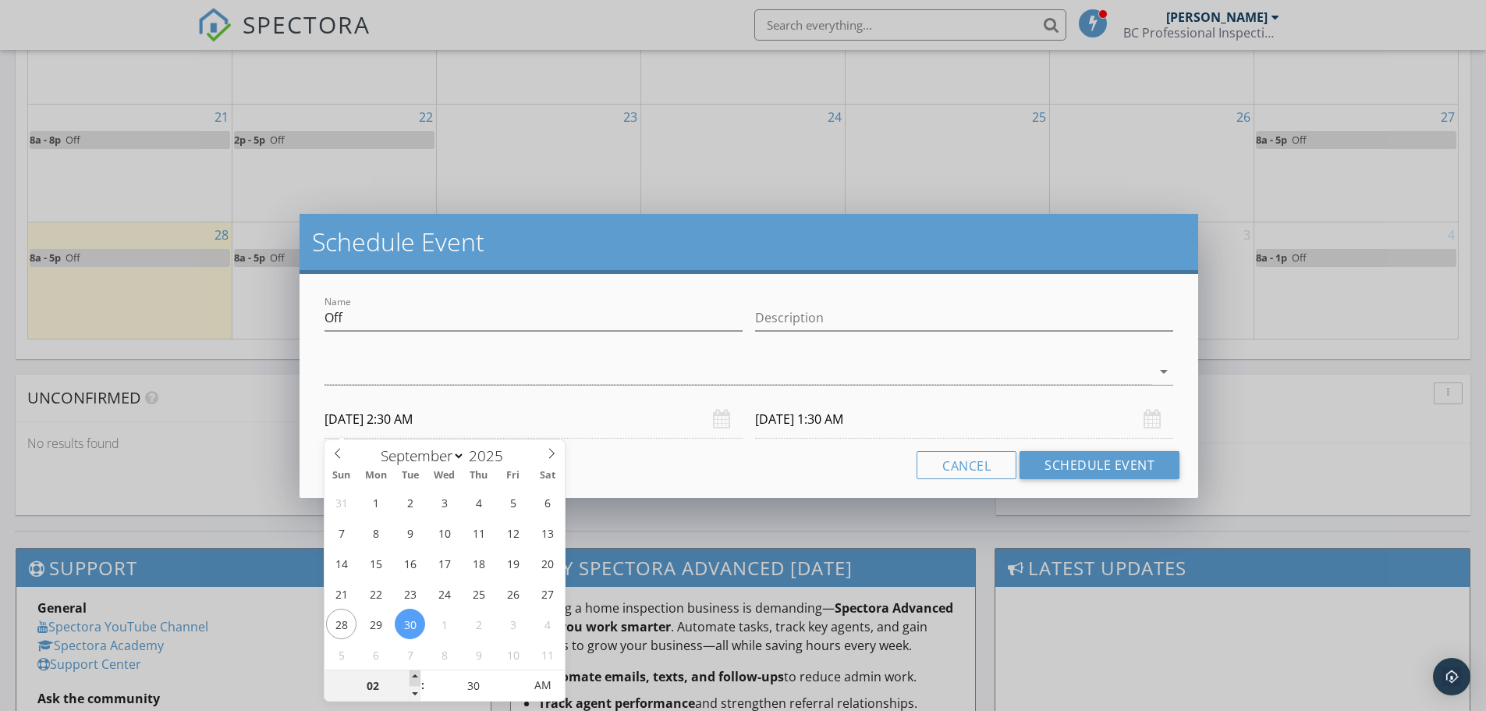
click at [420, 675] on span at bounding box center [415, 678] width 11 height 16
type input "[DATE] 2:30 AM"
type input "25"
type input "[DATE] 2:25 AM"
click at [517, 690] on span at bounding box center [515, 694] width 11 height 16
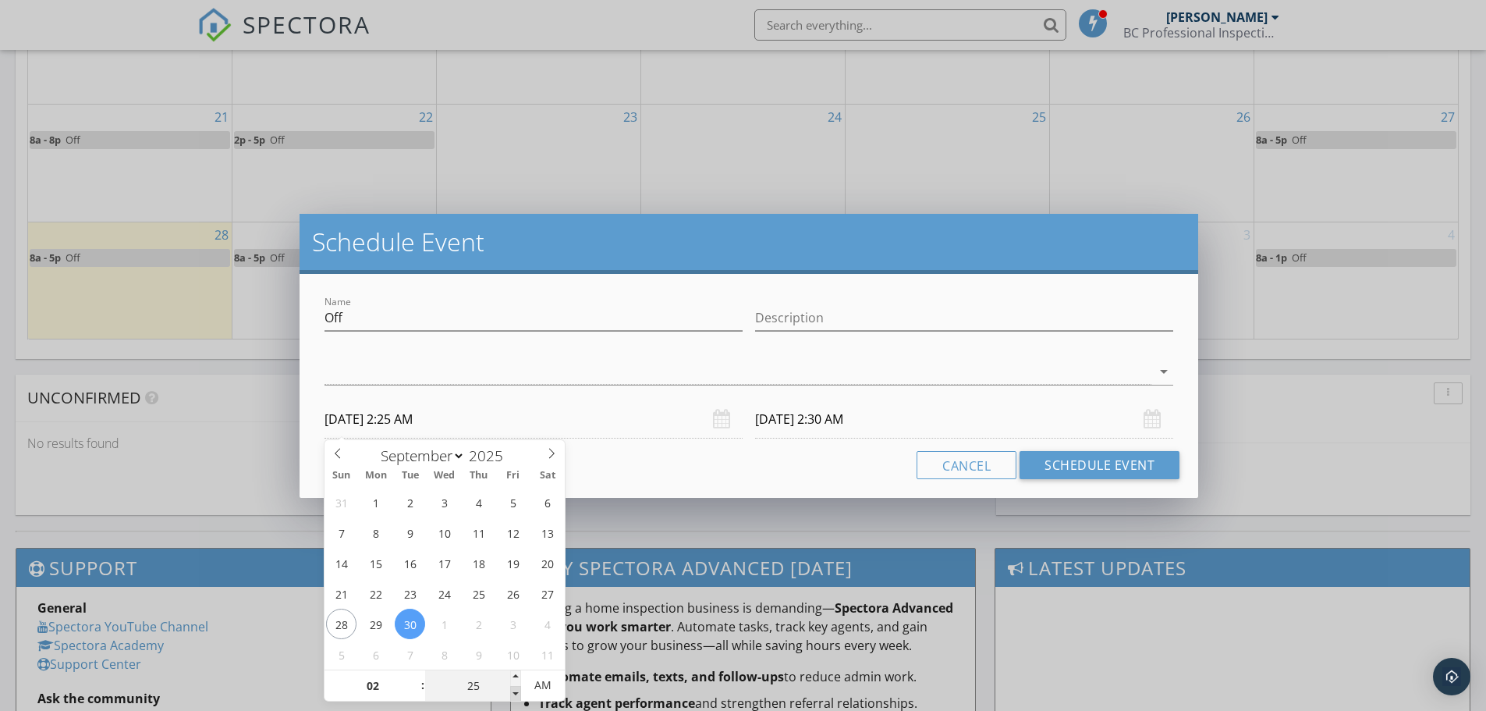
type input "[DATE] 2:25 AM"
type input "20"
type input "[DATE] 2:20 AM"
click at [517, 690] on span at bounding box center [515, 694] width 11 height 16
type input "[DATE] 2:20 AM"
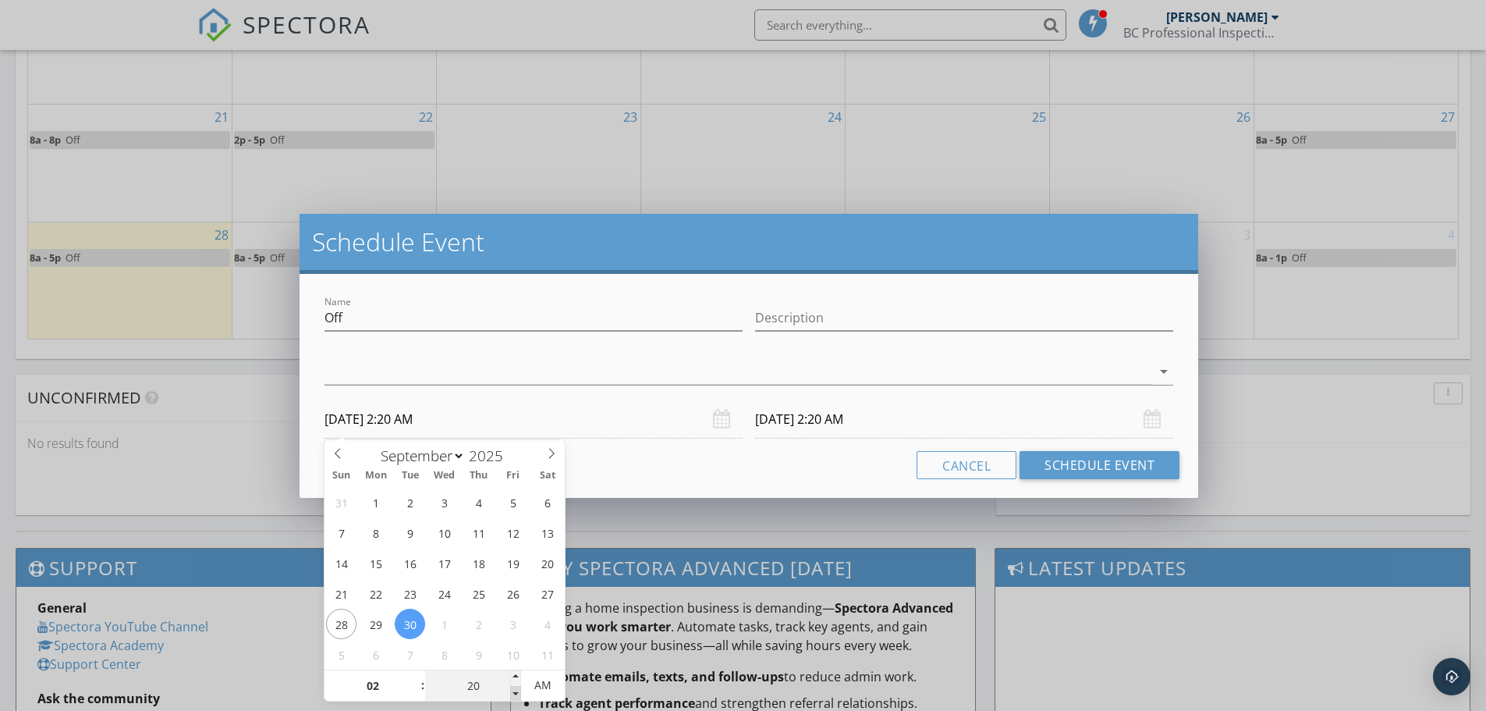
type input "15"
type input "[DATE] 2:15 AM"
click at [517, 690] on span at bounding box center [515, 694] width 11 height 16
type input "[DATE] 2:15 AM"
type input "10"
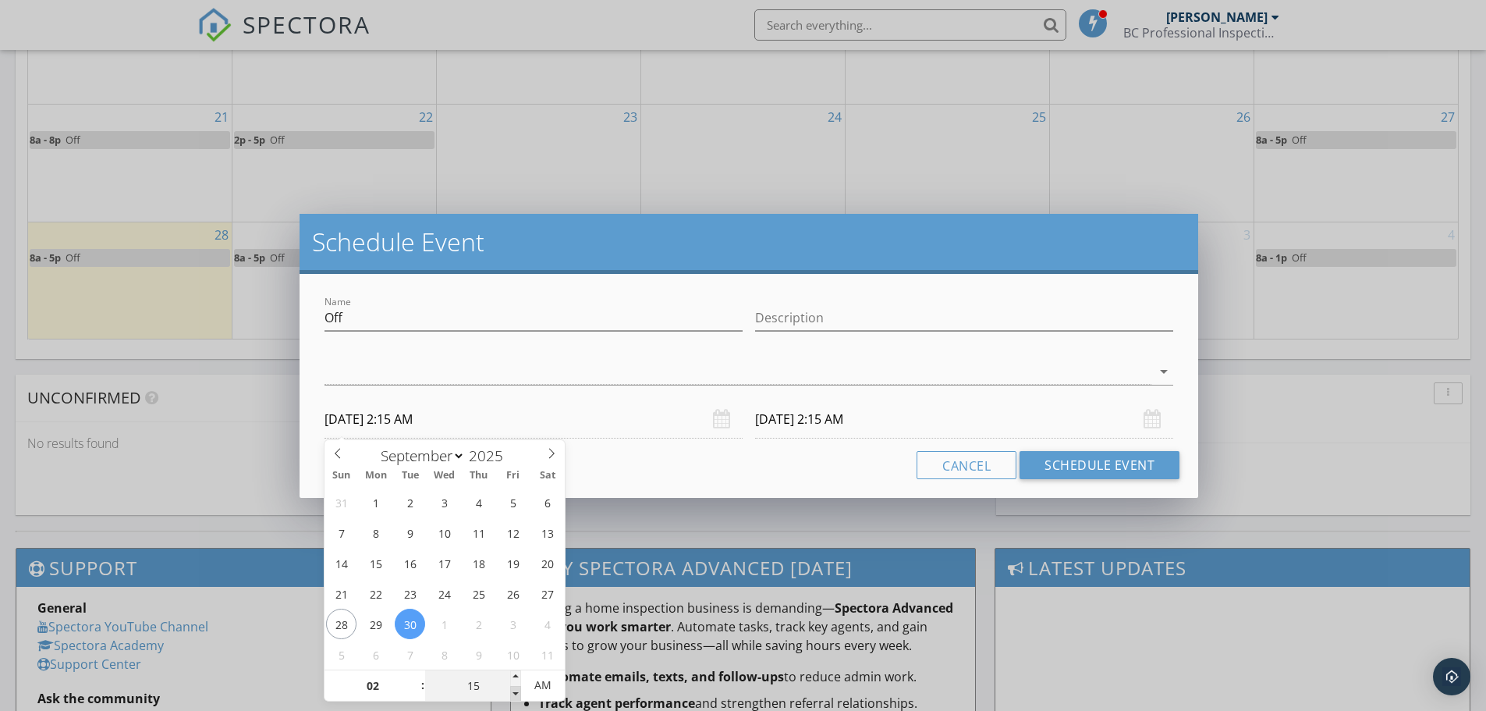
type input "[DATE] 2:10 AM"
click at [517, 690] on span at bounding box center [515, 694] width 11 height 16
type input "[DATE] 2:10 AM"
type input "05"
type input "[DATE] 2:05 AM"
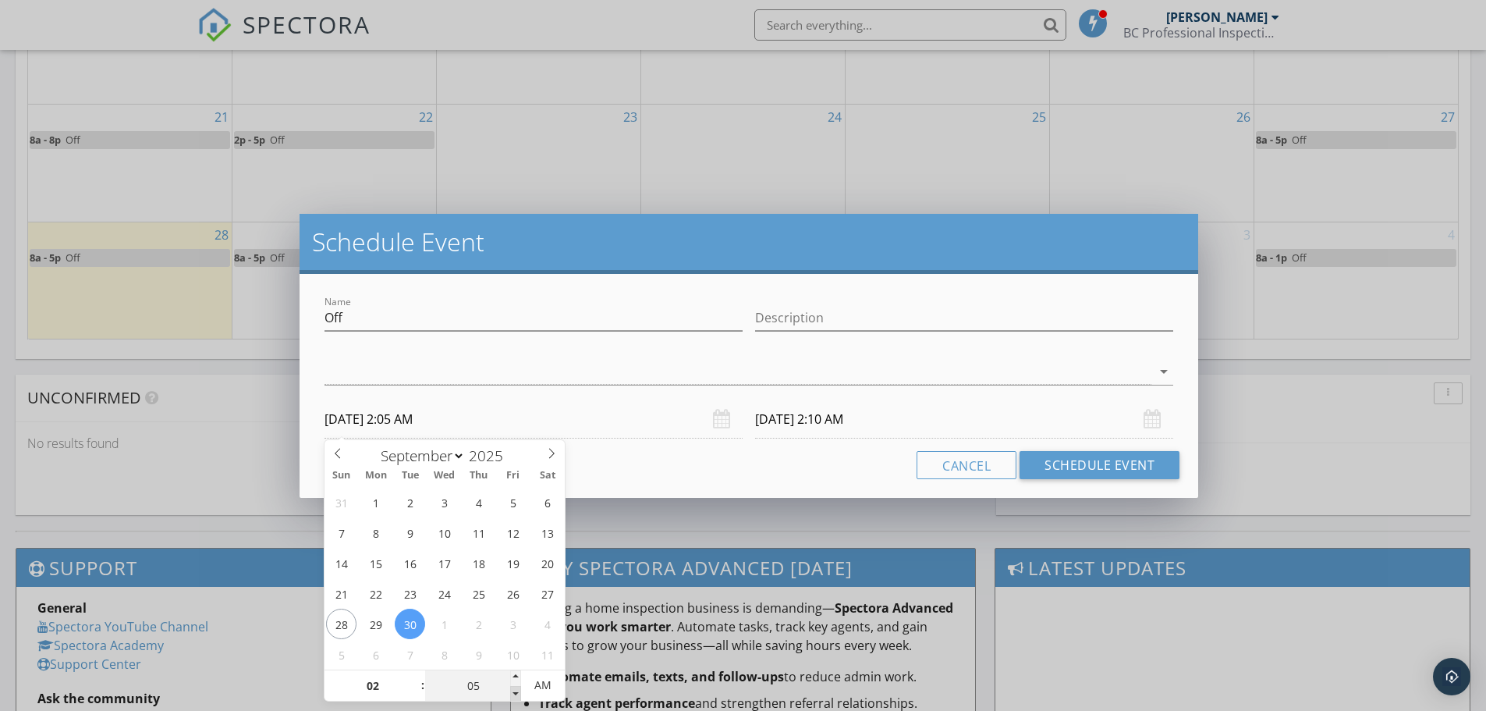
click at [517, 690] on span at bounding box center [515, 694] width 11 height 16
type input "[DATE] 2:05 AM"
type input "00"
type input "[DATE] 2:00 AM"
click at [517, 690] on span at bounding box center [515, 694] width 11 height 16
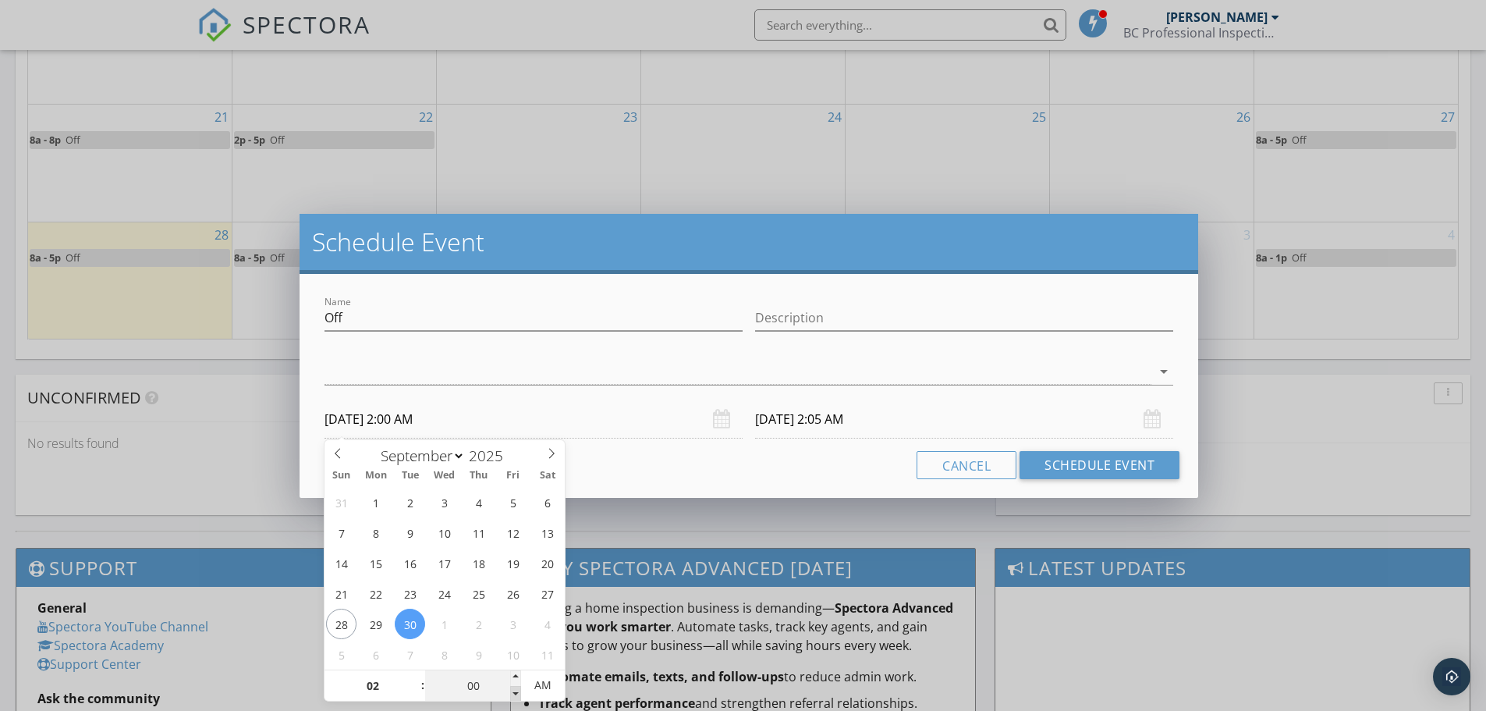
type input "[DATE] 2:00 AM"
type input "05"
type input "[DATE] 2:05 AM"
click at [513, 673] on span at bounding box center [515, 678] width 11 height 16
type input "10"
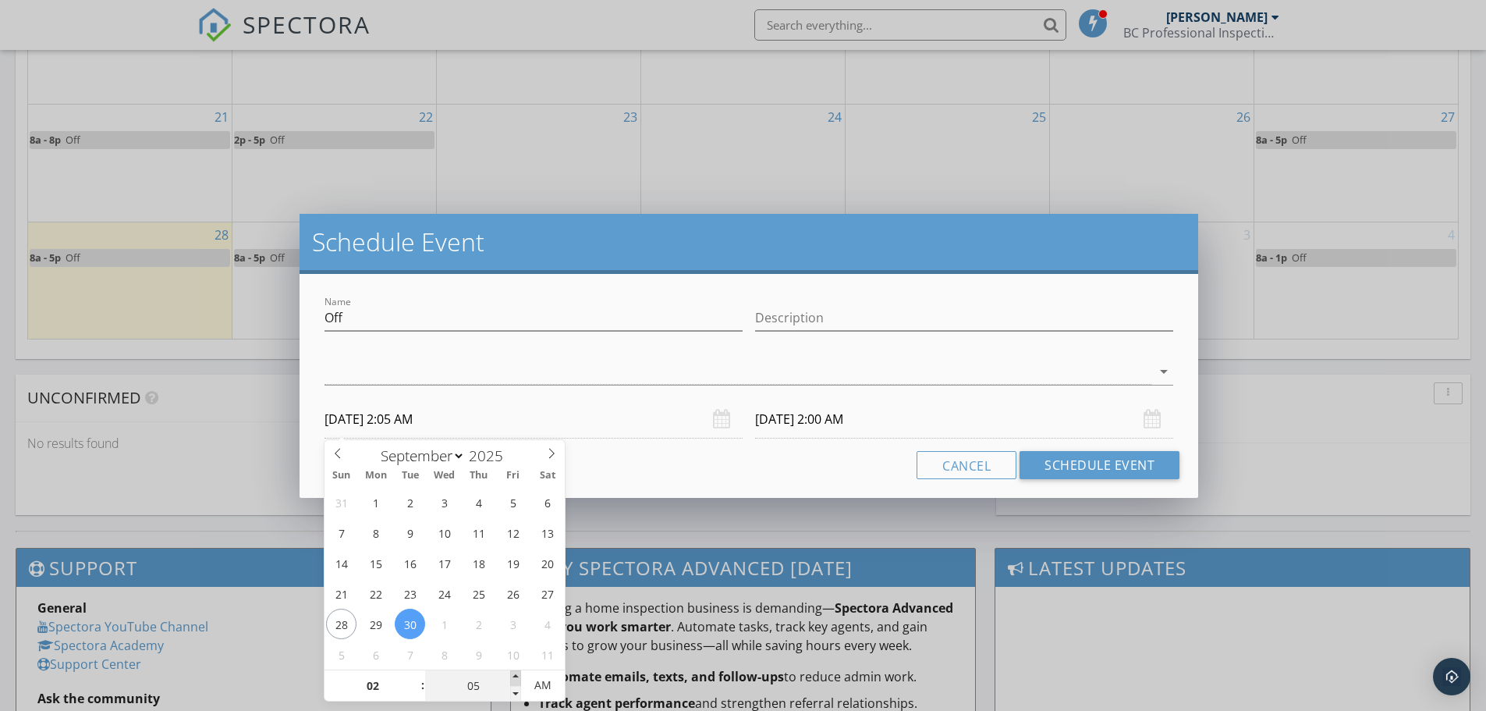
type input "[DATE] 2:10 AM"
click at [513, 673] on span at bounding box center [515, 678] width 11 height 16
type input "15"
type input "[DATE] 2:15 AM"
click at [513, 673] on span at bounding box center [515, 678] width 11 height 16
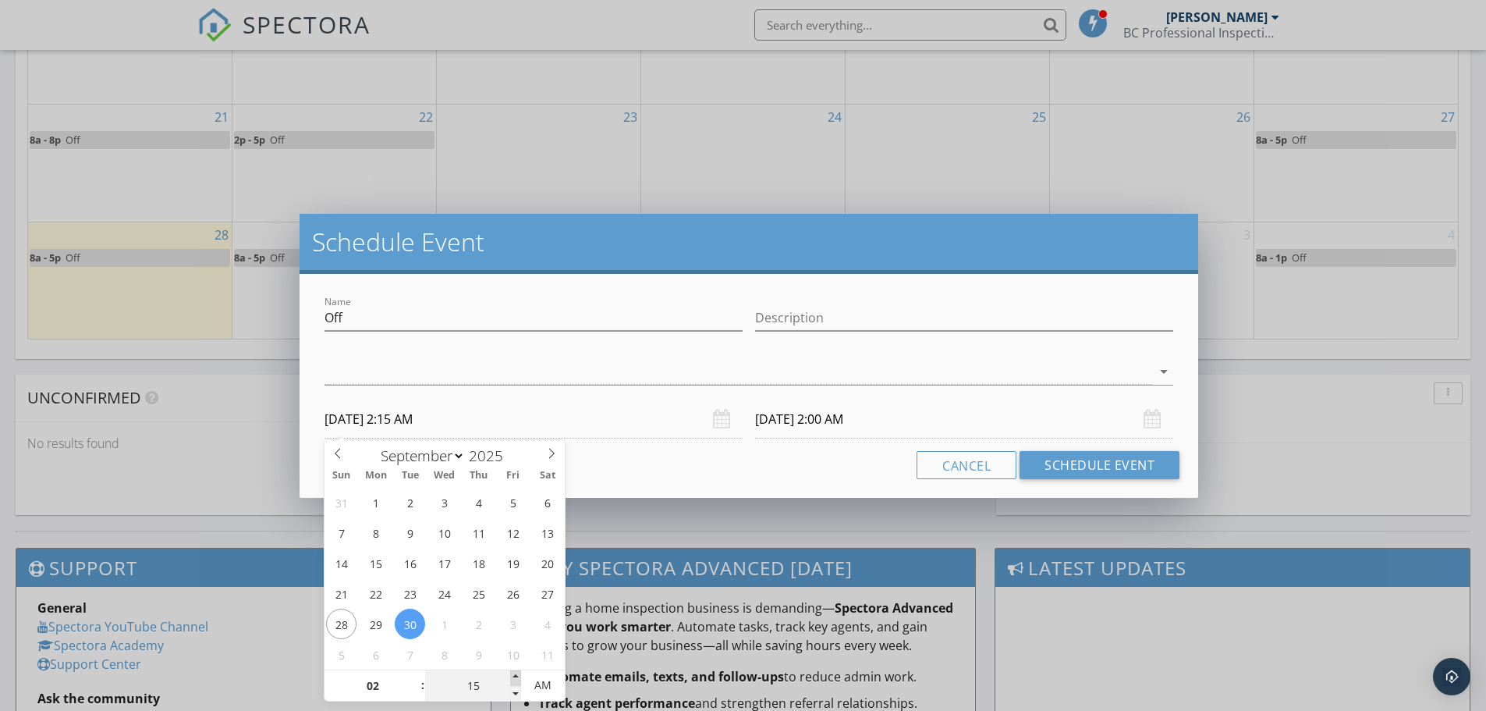
type input "20"
type input "[DATE] 2:20 AM"
click at [513, 673] on span at bounding box center [515, 678] width 11 height 16
type input "20"
type input "[DATE] 2:20 AM"
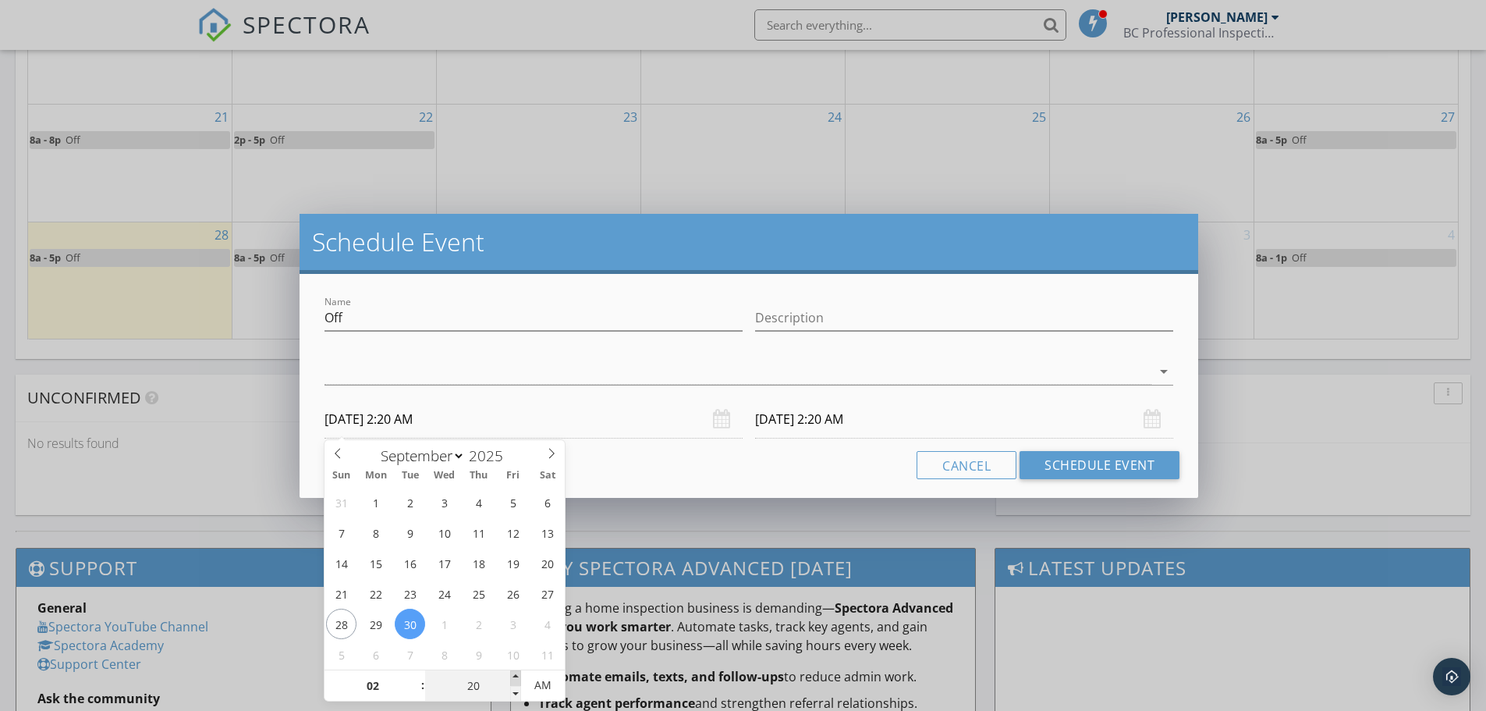
type input "25"
type input "[DATE] 2:25 AM"
click at [513, 673] on span at bounding box center [515, 678] width 11 height 16
type input "25"
type input "[DATE] 2:25 AM"
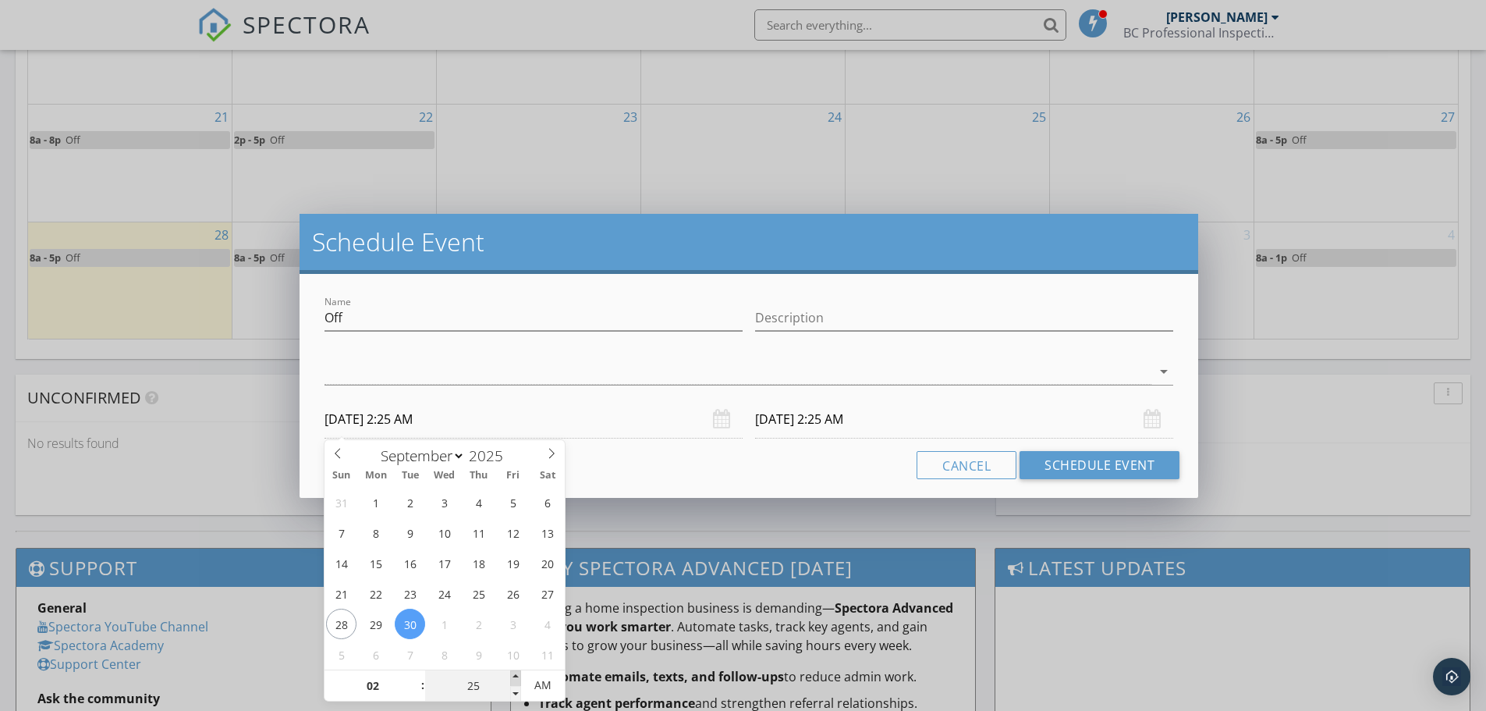
type input "30"
type input "[DATE] 2:30 AM"
click at [513, 673] on span at bounding box center [515, 678] width 11 height 16
type input "30"
type input "[DATE] 2:30 AM"
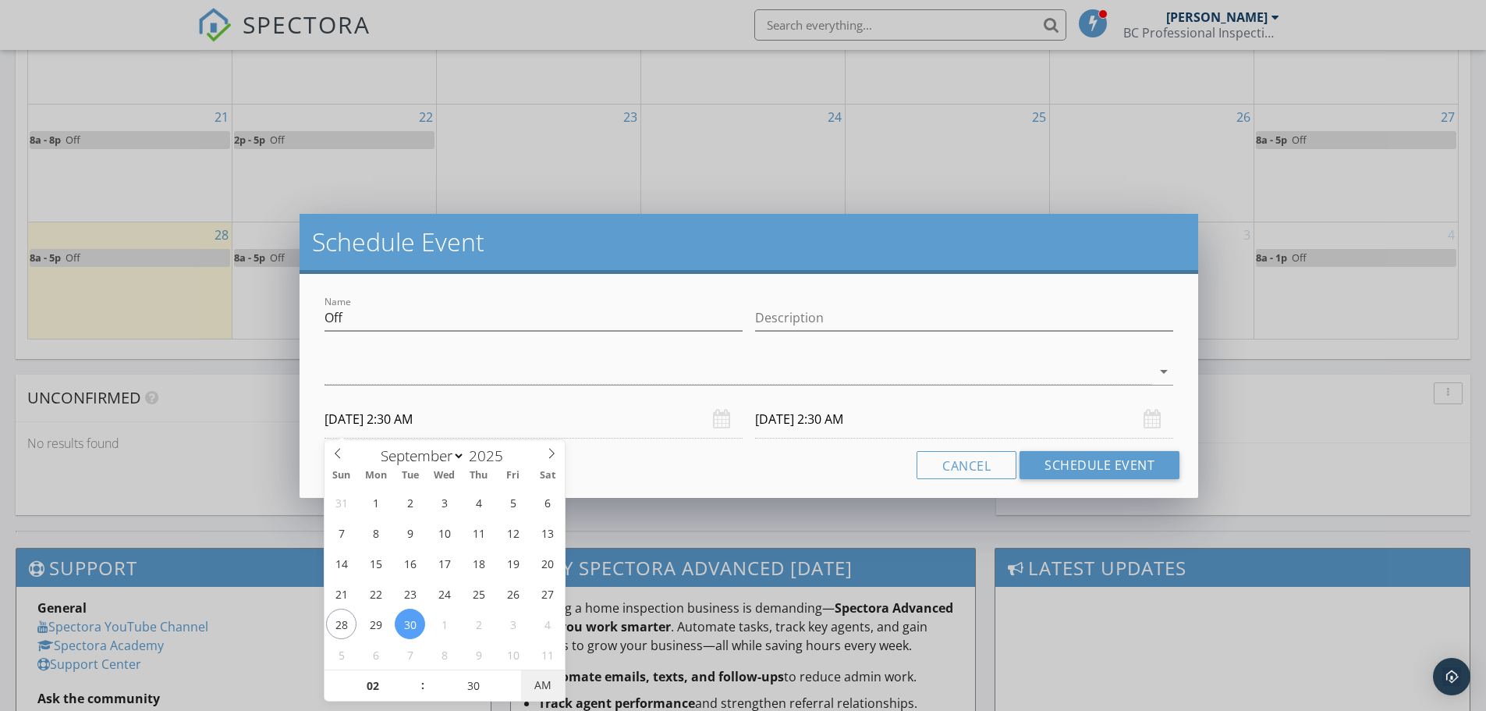
type input "[DATE] 2:30 PM"
click at [546, 684] on span "AM" at bounding box center [542, 684] width 43 height 31
click at [895, 415] on input "[DATE] 2:30 PM" at bounding box center [964, 419] width 418 height 38
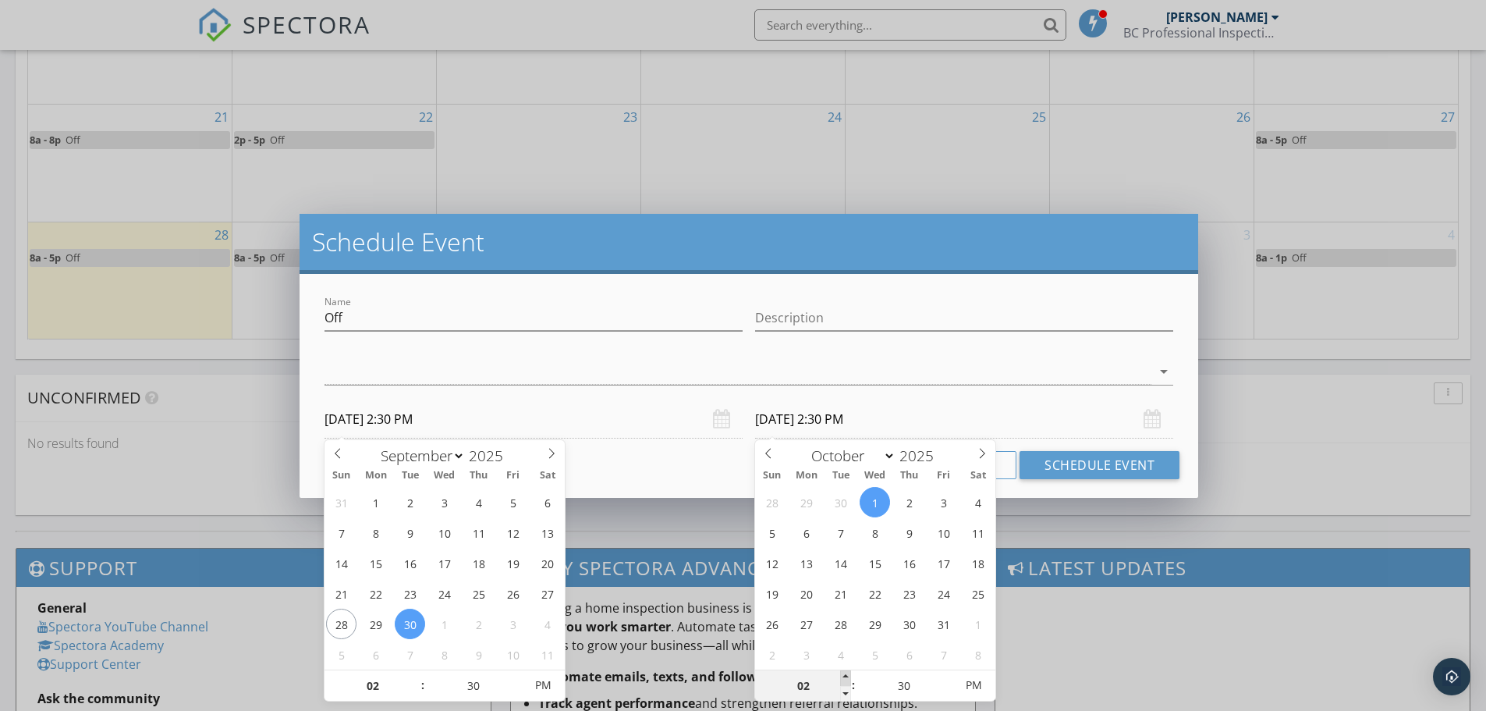
type input "03"
type input "[DATE] 3:30 PM"
click at [840, 677] on span at bounding box center [845, 678] width 11 height 16
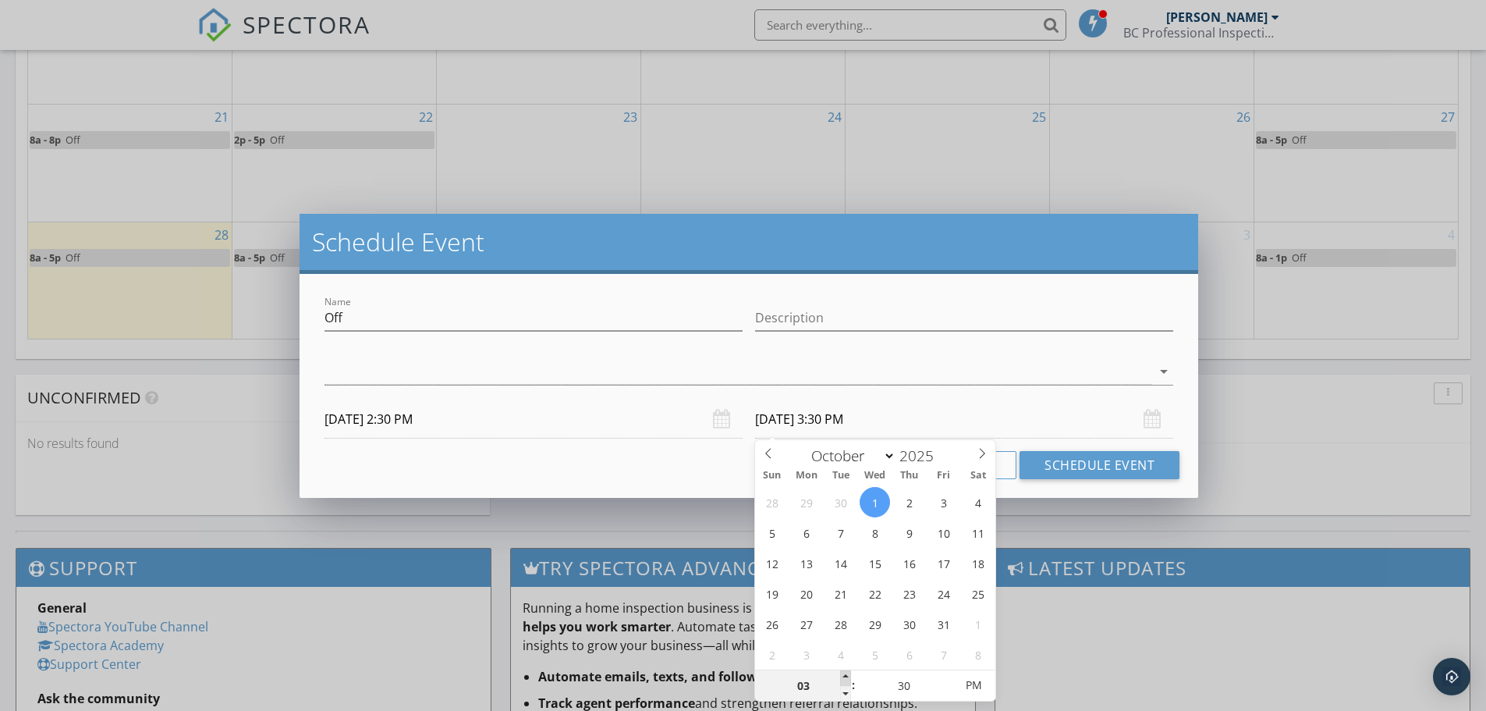
type input "04"
type input "[DATE] 4:30 PM"
click at [840, 677] on span at bounding box center [845, 678] width 11 height 16
type input "05"
type input "[DATE] 5:30 PM"
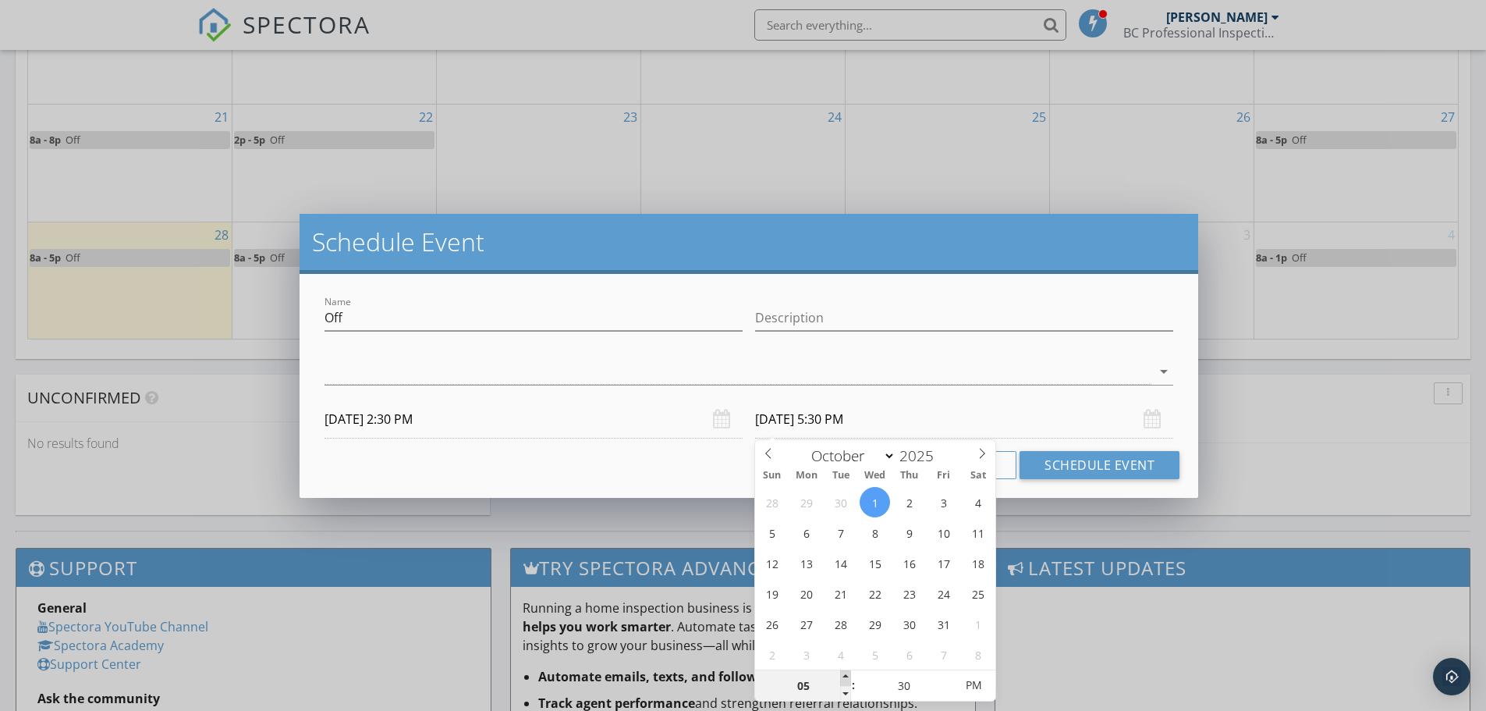
click at [840, 677] on span at bounding box center [845, 678] width 11 height 16
type input "25"
type input "[DATE] 5:25 PM"
click at [942, 690] on span at bounding box center [946, 694] width 11 height 16
type input "20"
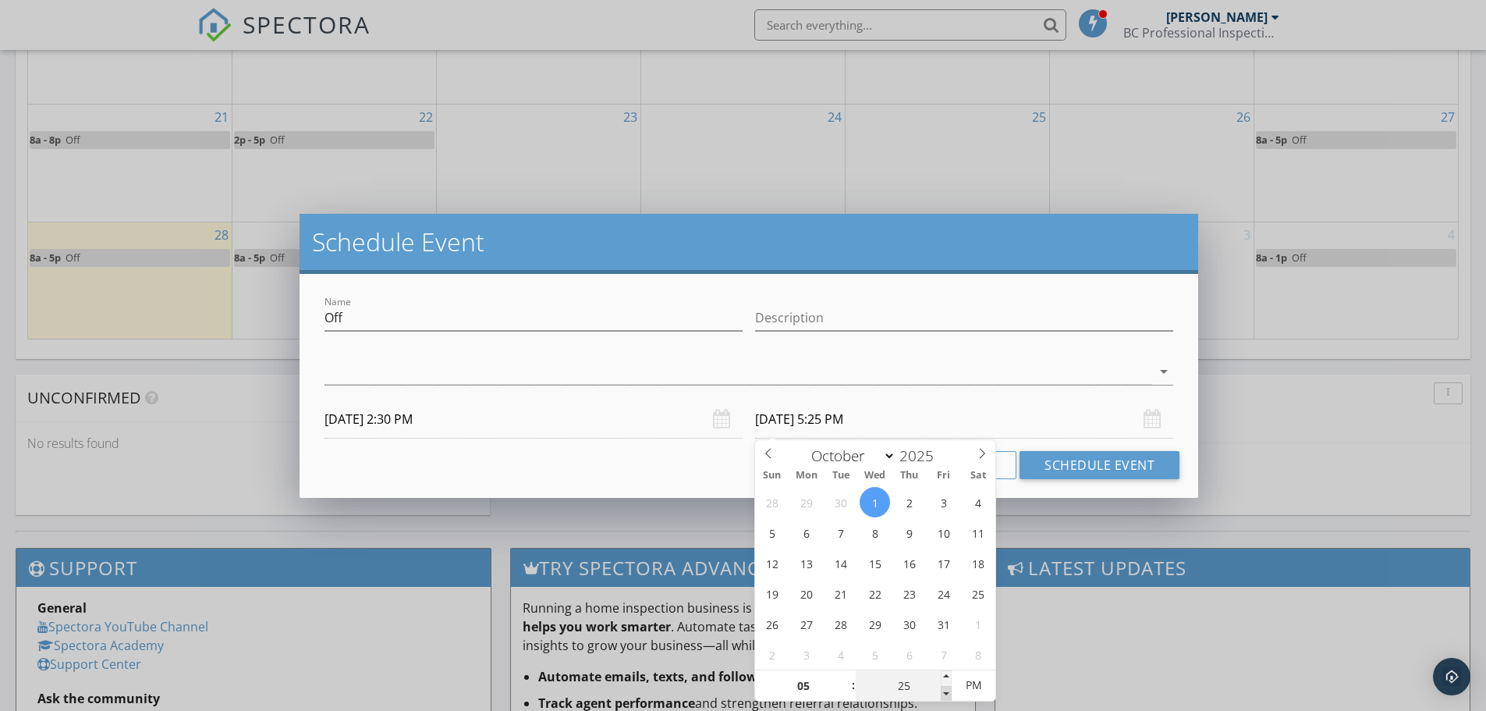
type input "[DATE] 5:20 PM"
click at [942, 690] on span at bounding box center [946, 694] width 11 height 16
type input "15"
type input "[DATE] 5:15 PM"
click at [942, 690] on span at bounding box center [946, 694] width 11 height 16
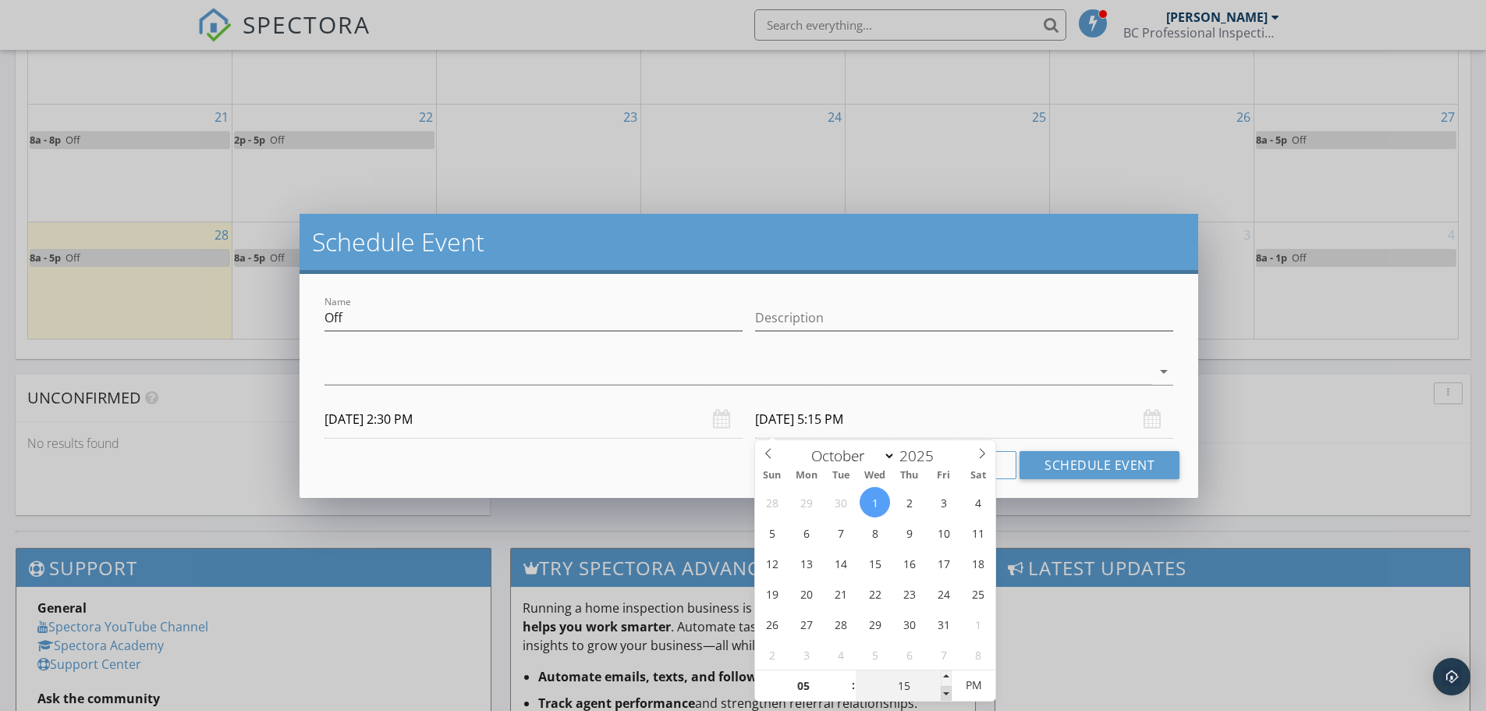
type input "10"
type input "[DATE] 5:10 PM"
click at [942, 690] on span at bounding box center [946, 694] width 11 height 16
type input "05"
type input "[DATE] 5:05 PM"
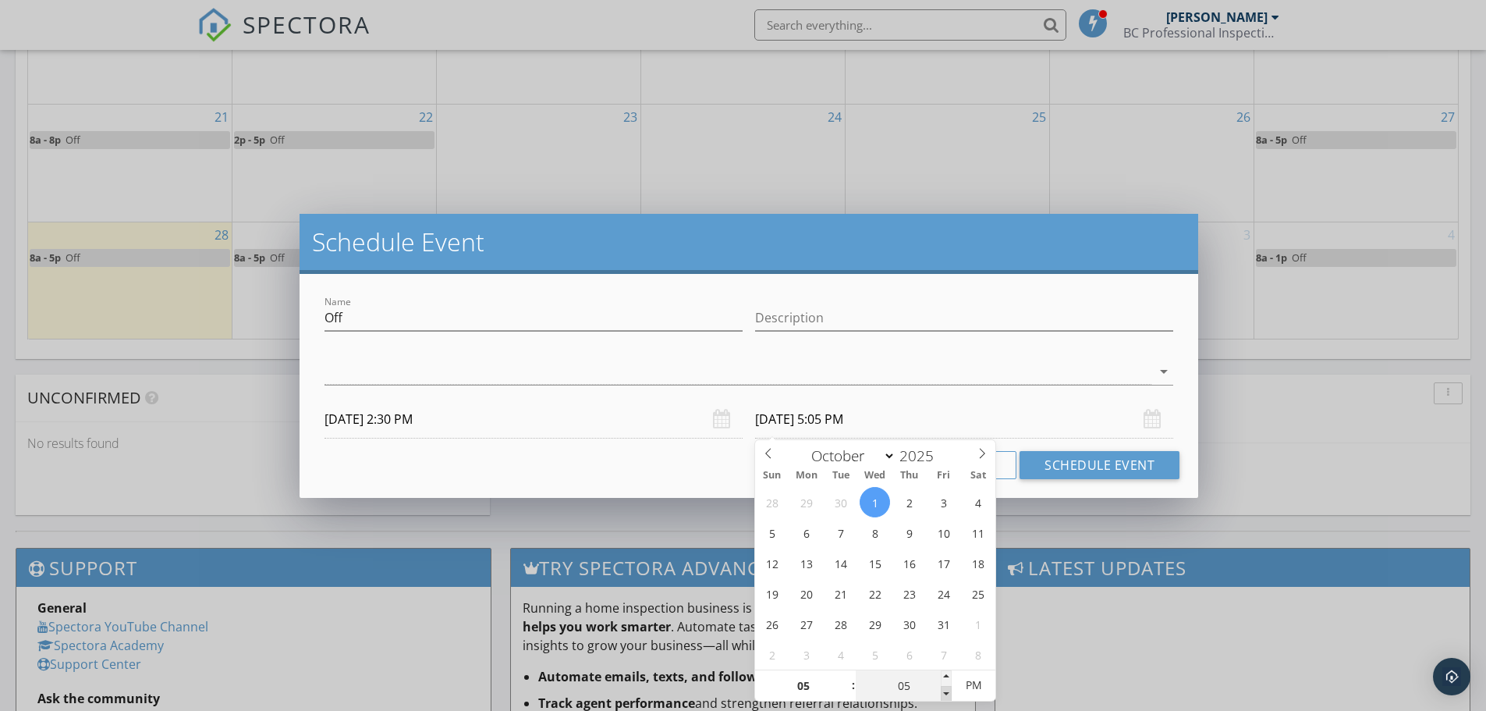
click at [942, 690] on span at bounding box center [946, 694] width 11 height 16
type input "00"
type input "[DATE] 5:00 PM"
click at [942, 690] on span at bounding box center [946, 694] width 11 height 16
click at [921, 376] on div at bounding box center [738, 372] width 827 height 26
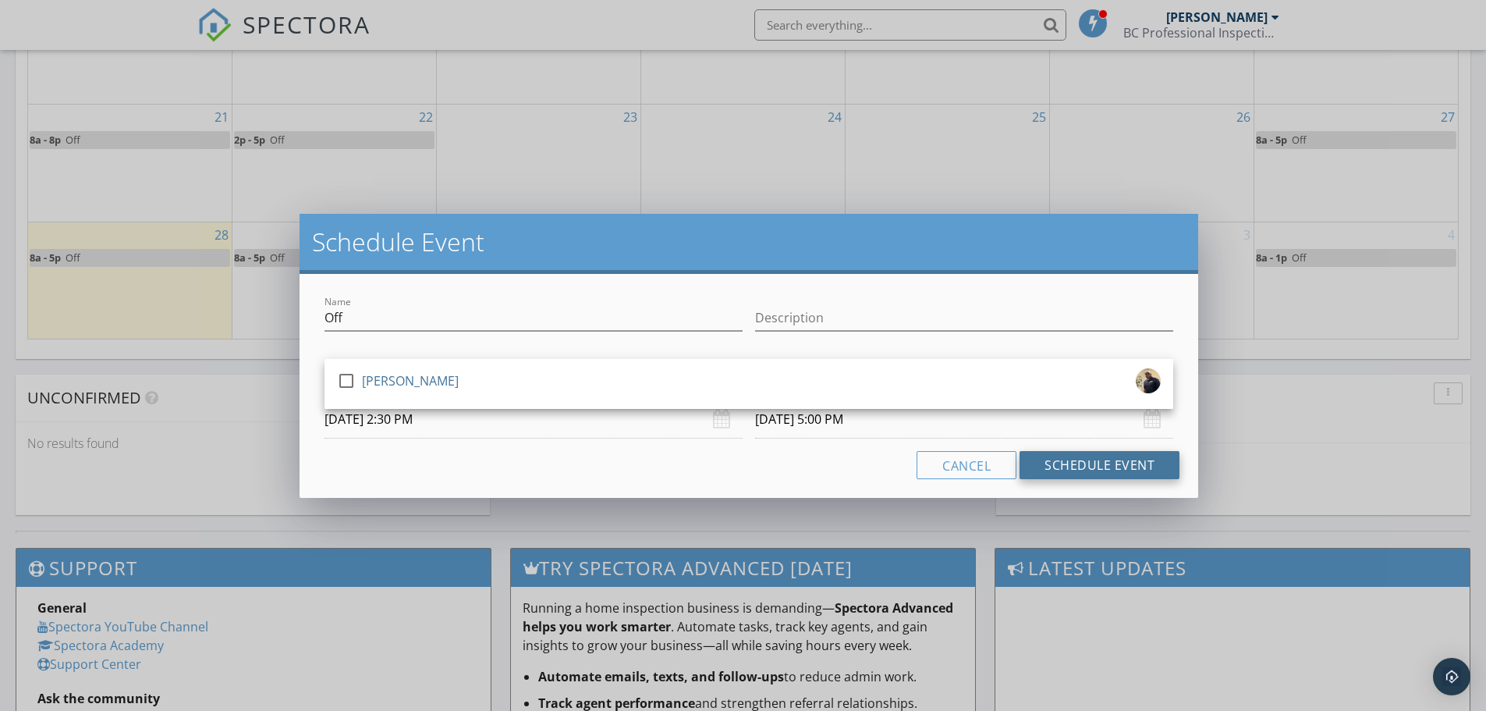
click at [1095, 460] on button "Schedule Event" at bounding box center [1100, 465] width 160 height 28
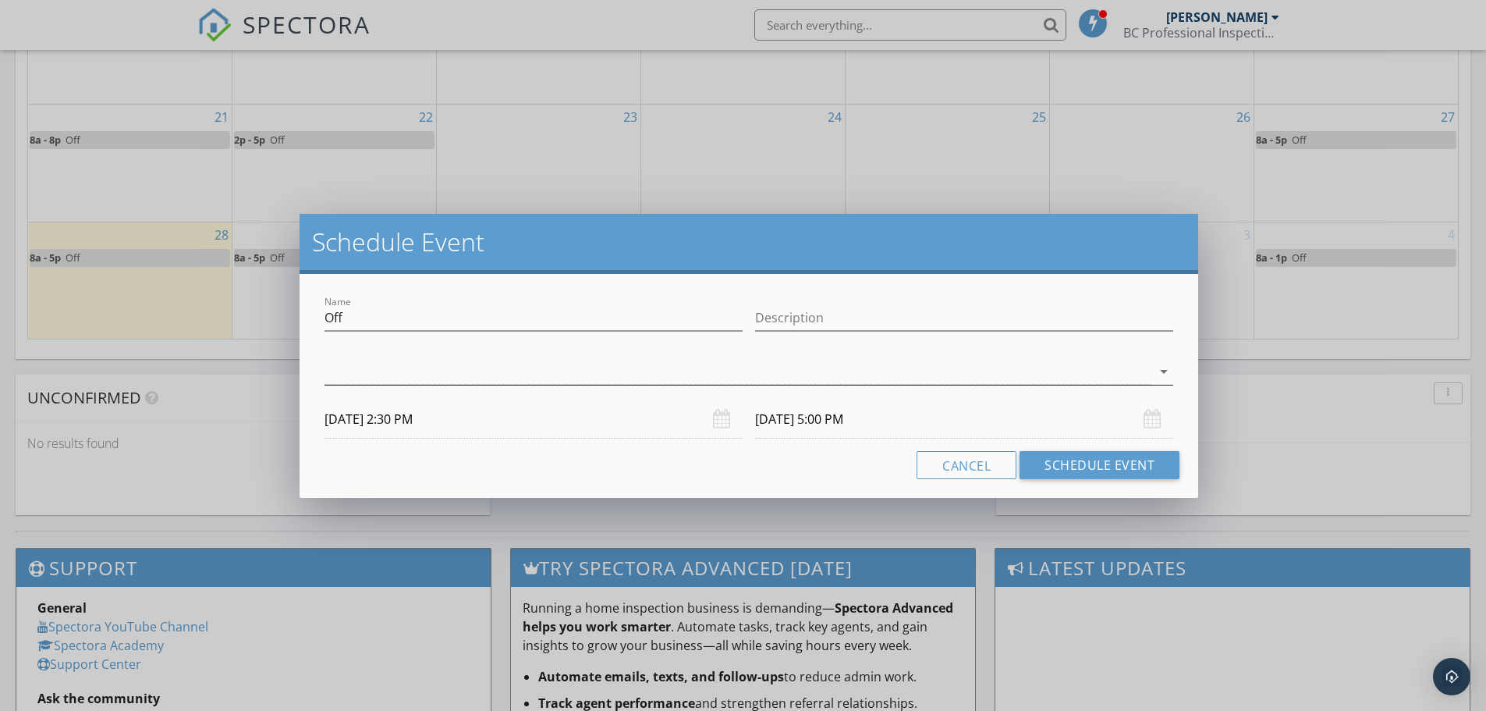
click at [433, 366] on div at bounding box center [738, 372] width 827 height 26
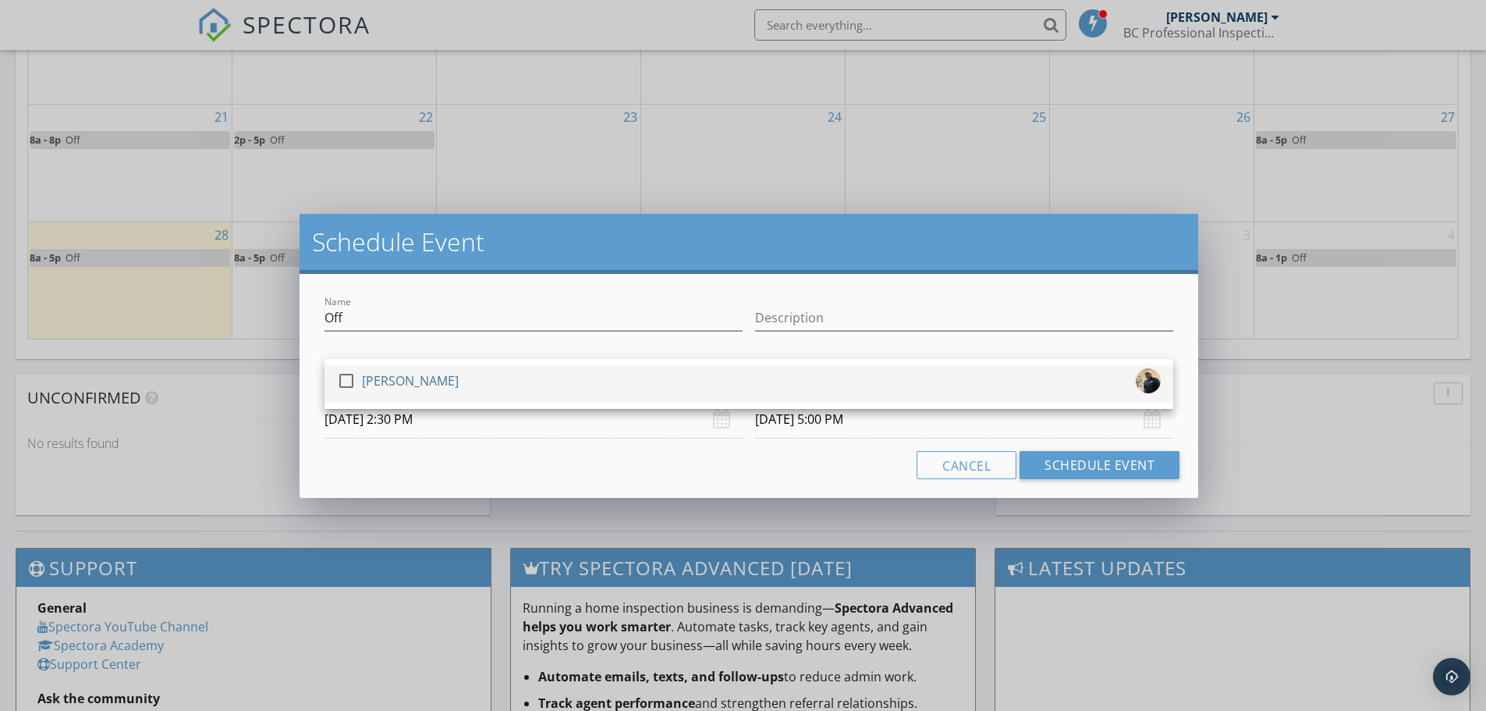
click at [436, 385] on div "[PERSON_NAME]" at bounding box center [410, 380] width 97 height 25
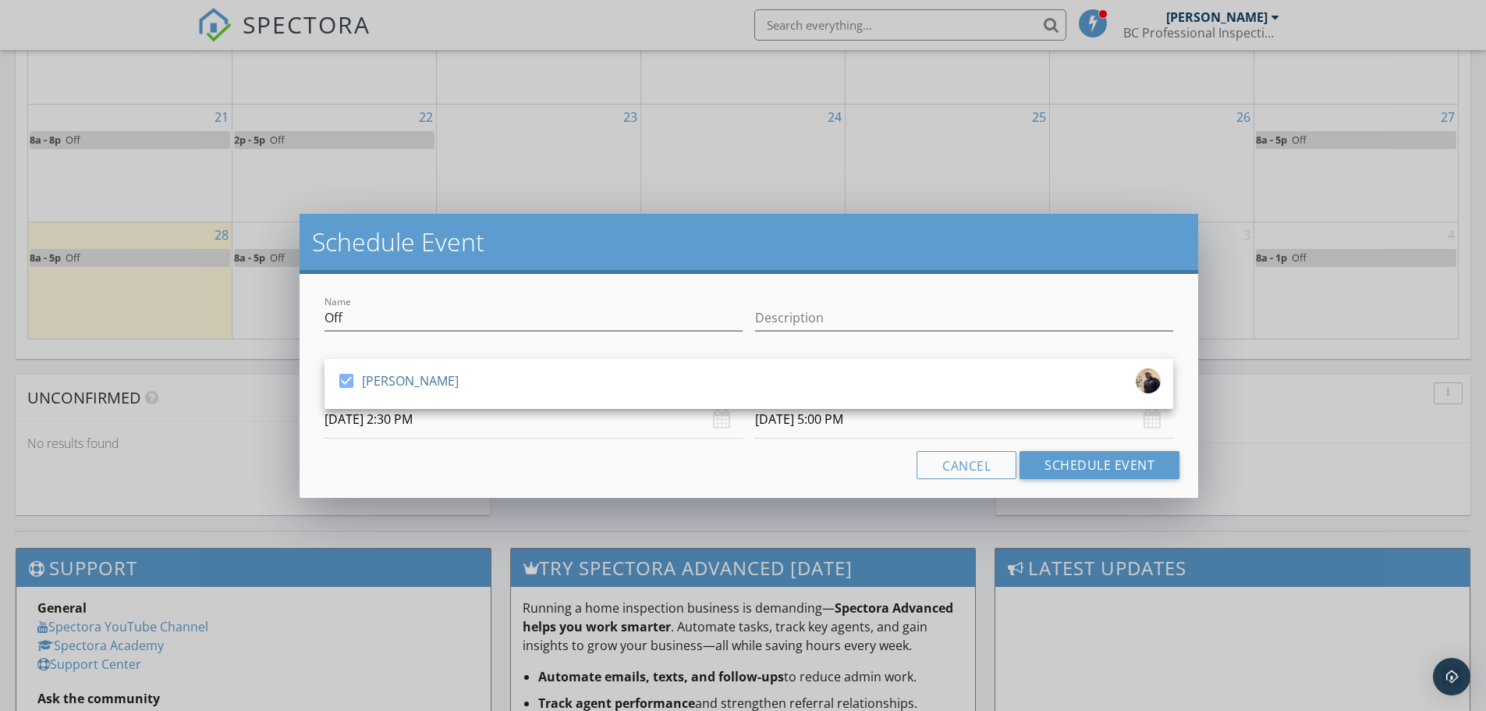
click at [712, 334] on div "Name Off" at bounding box center [534, 325] width 418 height 41
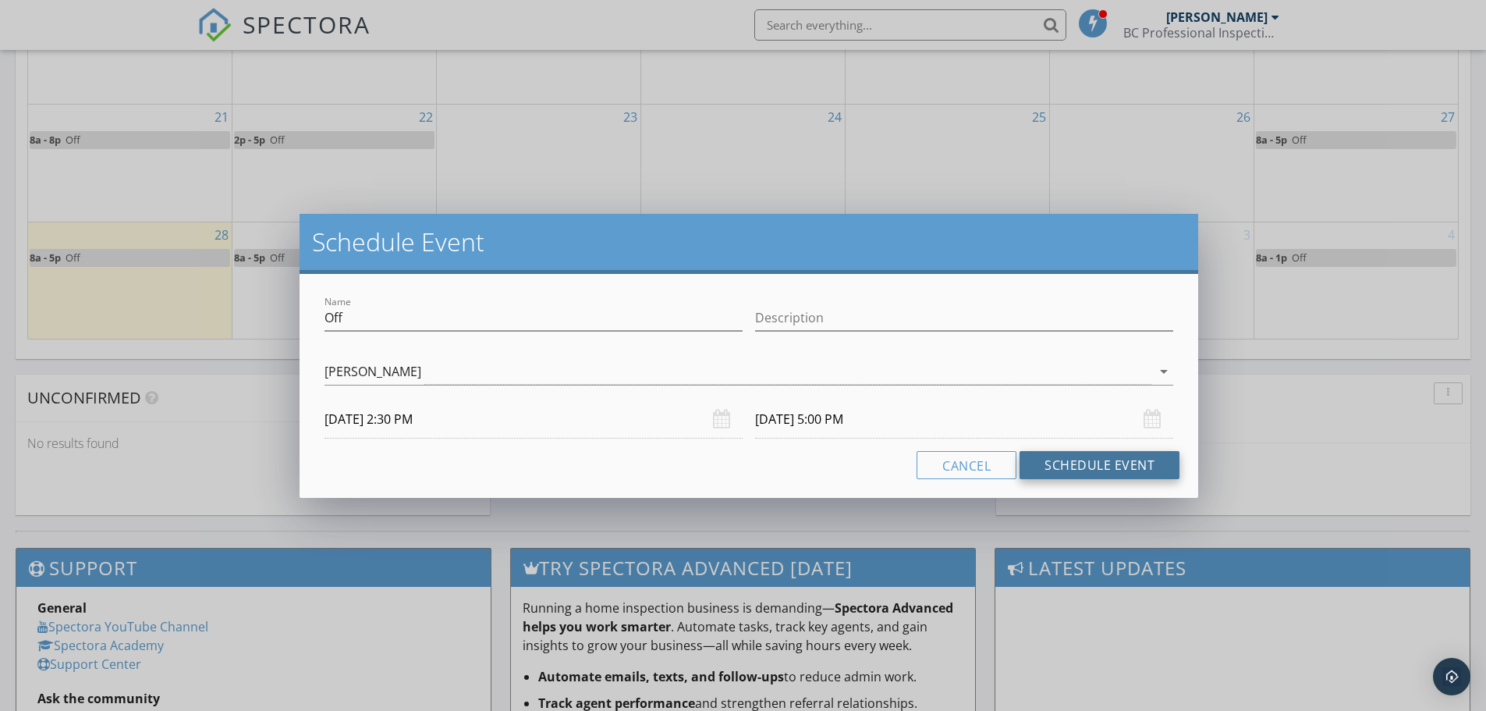
click at [1079, 463] on button "Schedule Event" at bounding box center [1100, 465] width 160 height 28
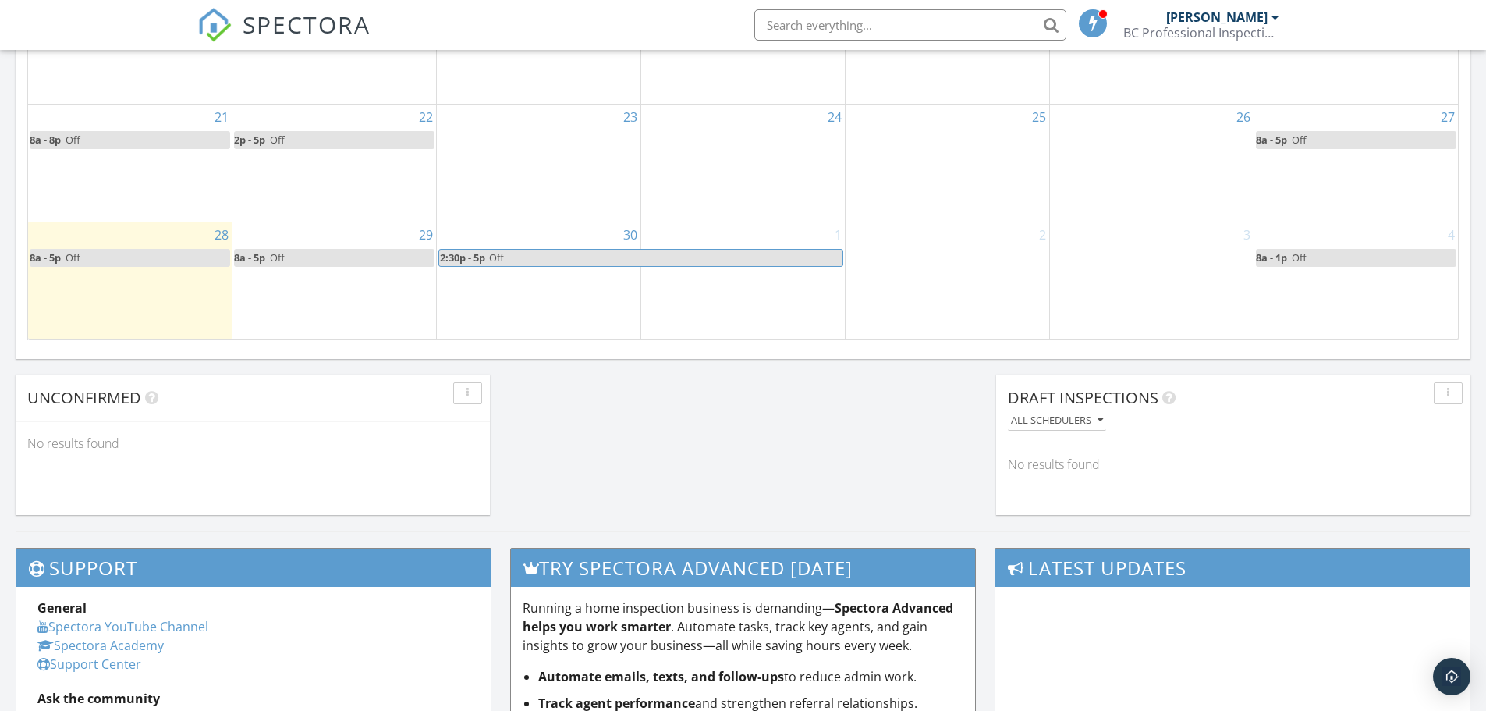
click at [637, 261] on span "Off" at bounding box center [665, 258] width 354 height 16
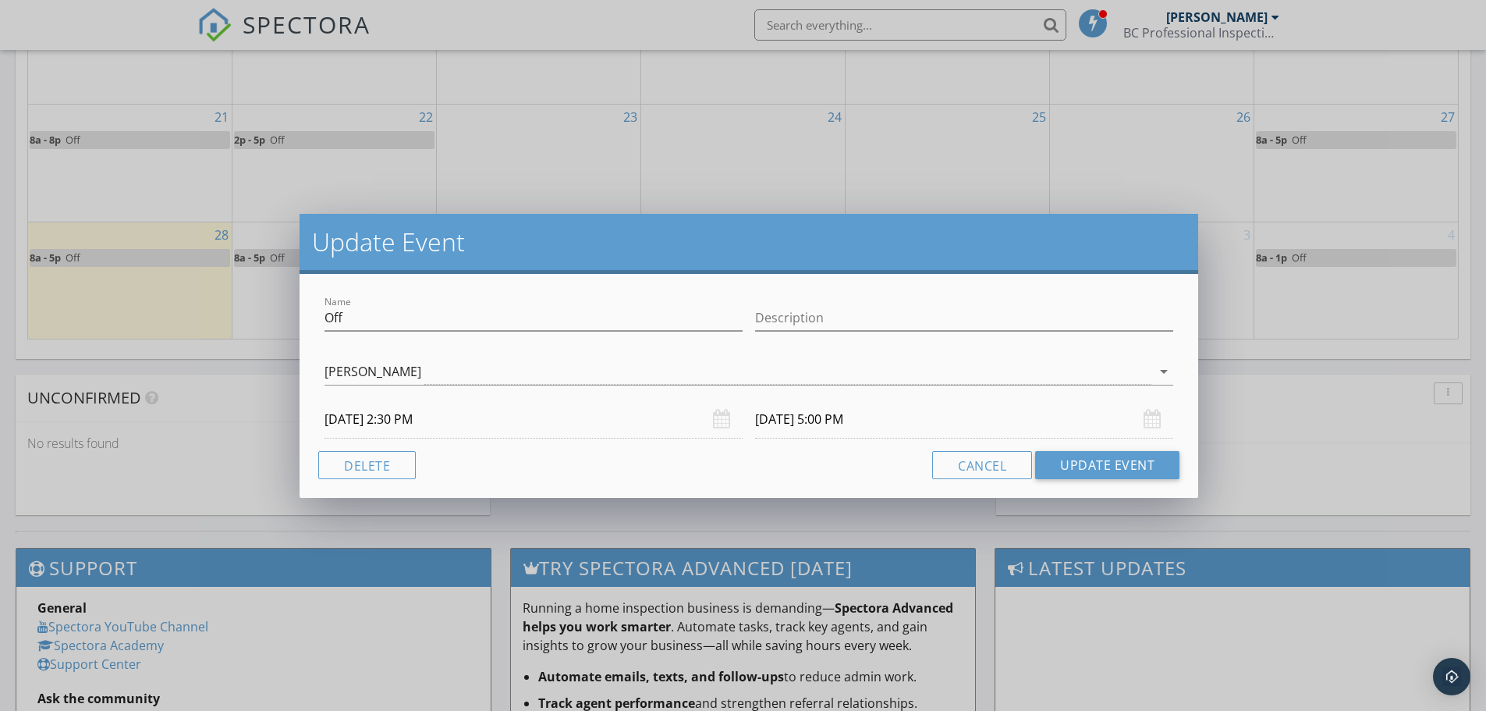
click at [825, 419] on input "[DATE] 5:00 PM" at bounding box center [964, 419] width 418 height 38
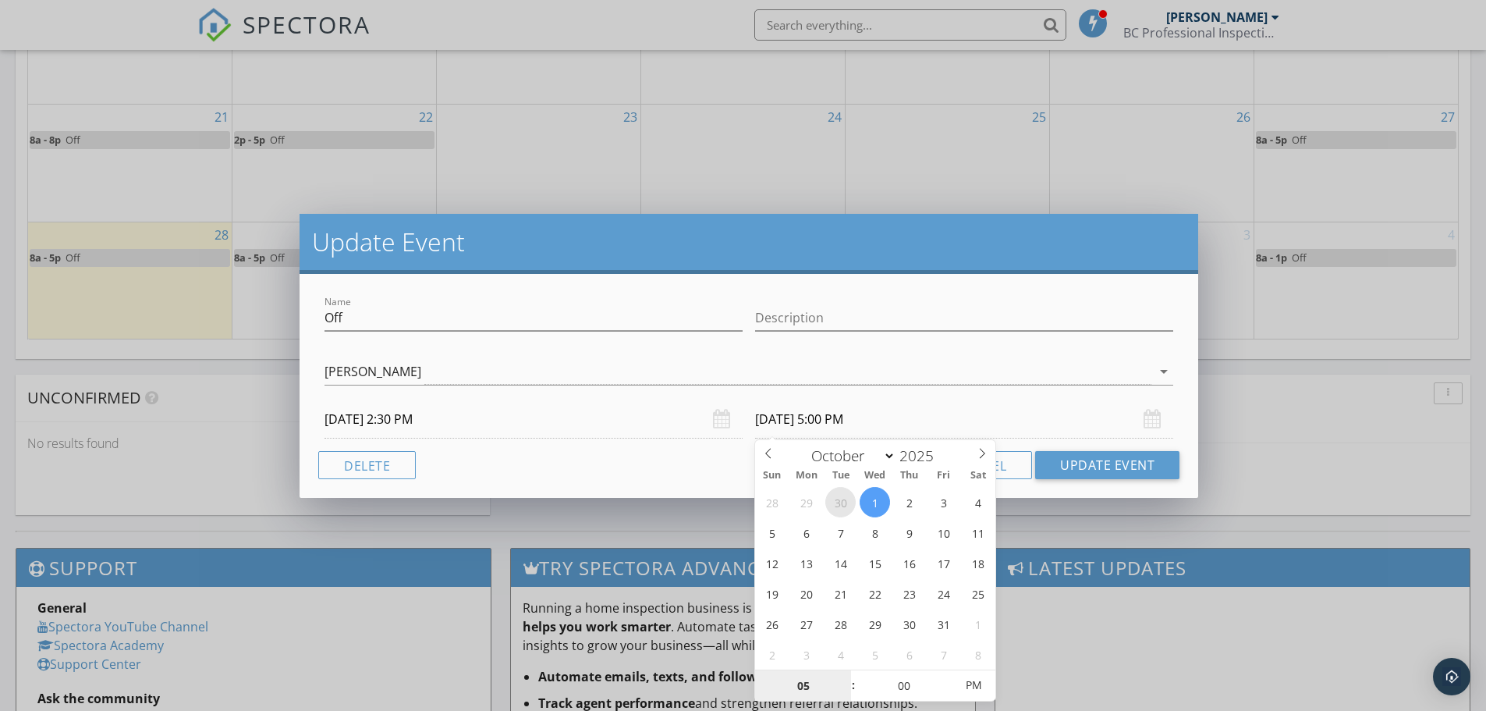
select select "8"
type input "[DATE] 5:00 PM"
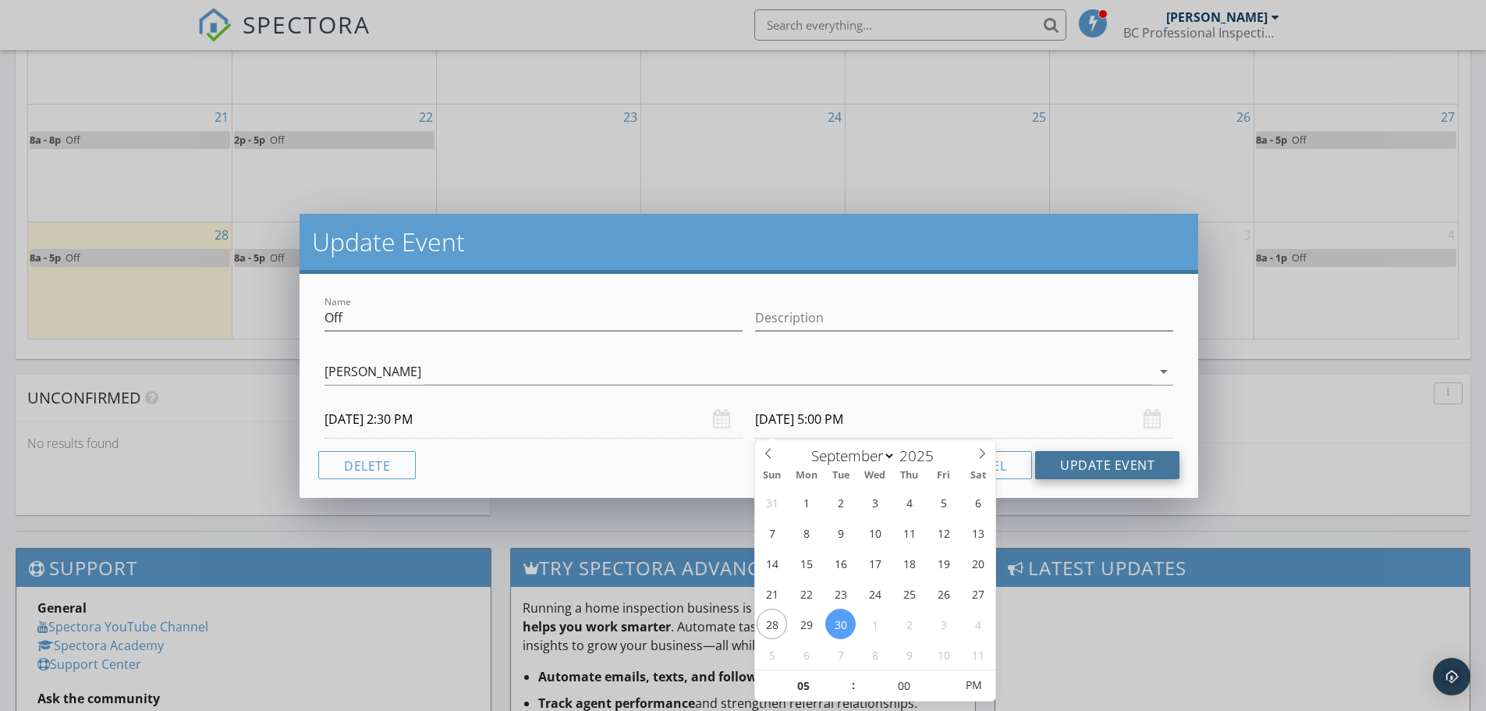
click at [1076, 469] on button "Update Event" at bounding box center [1107, 465] width 144 height 28
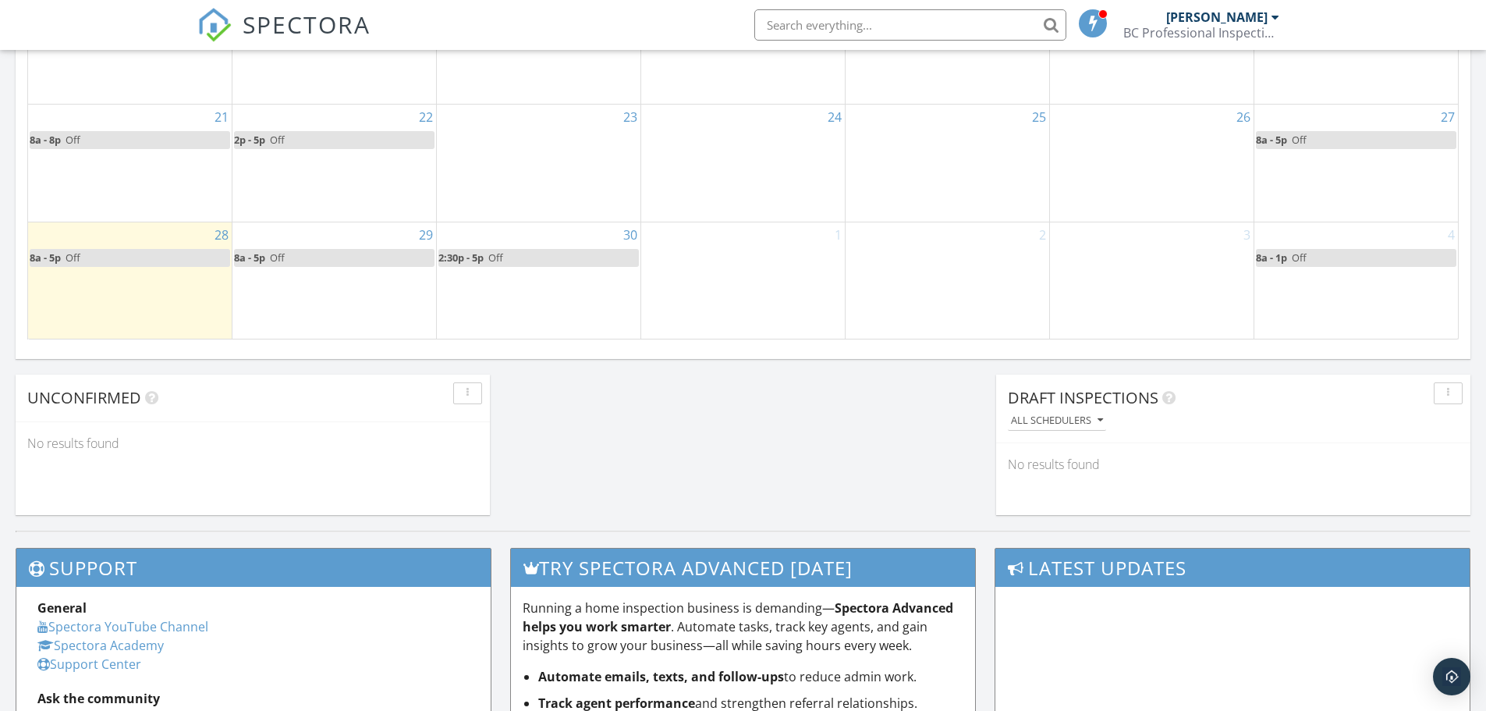
click at [507, 253] on link "2:30p - 5p Off" at bounding box center [538, 258] width 201 height 18
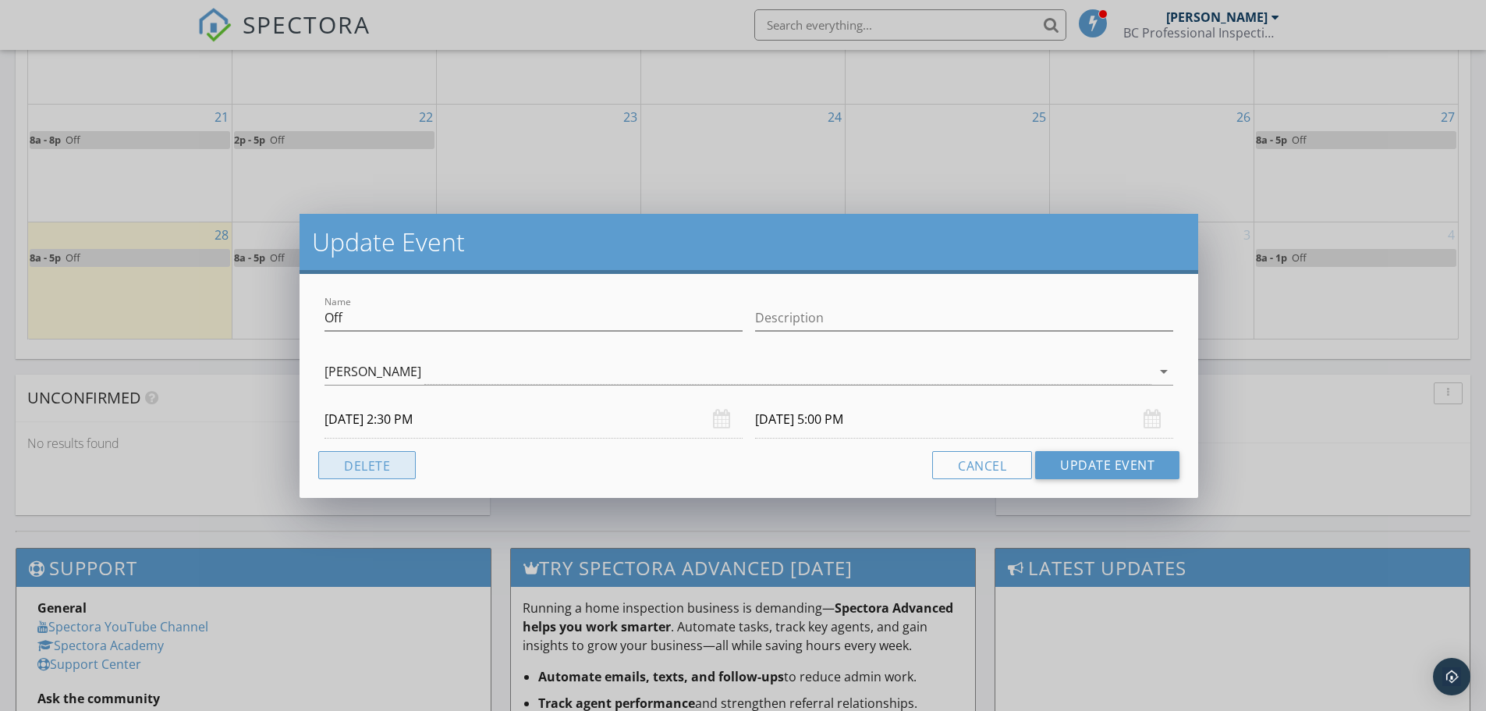
click at [360, 469] on button "Delete" at bounding box center [367, 465] width 98 height 28
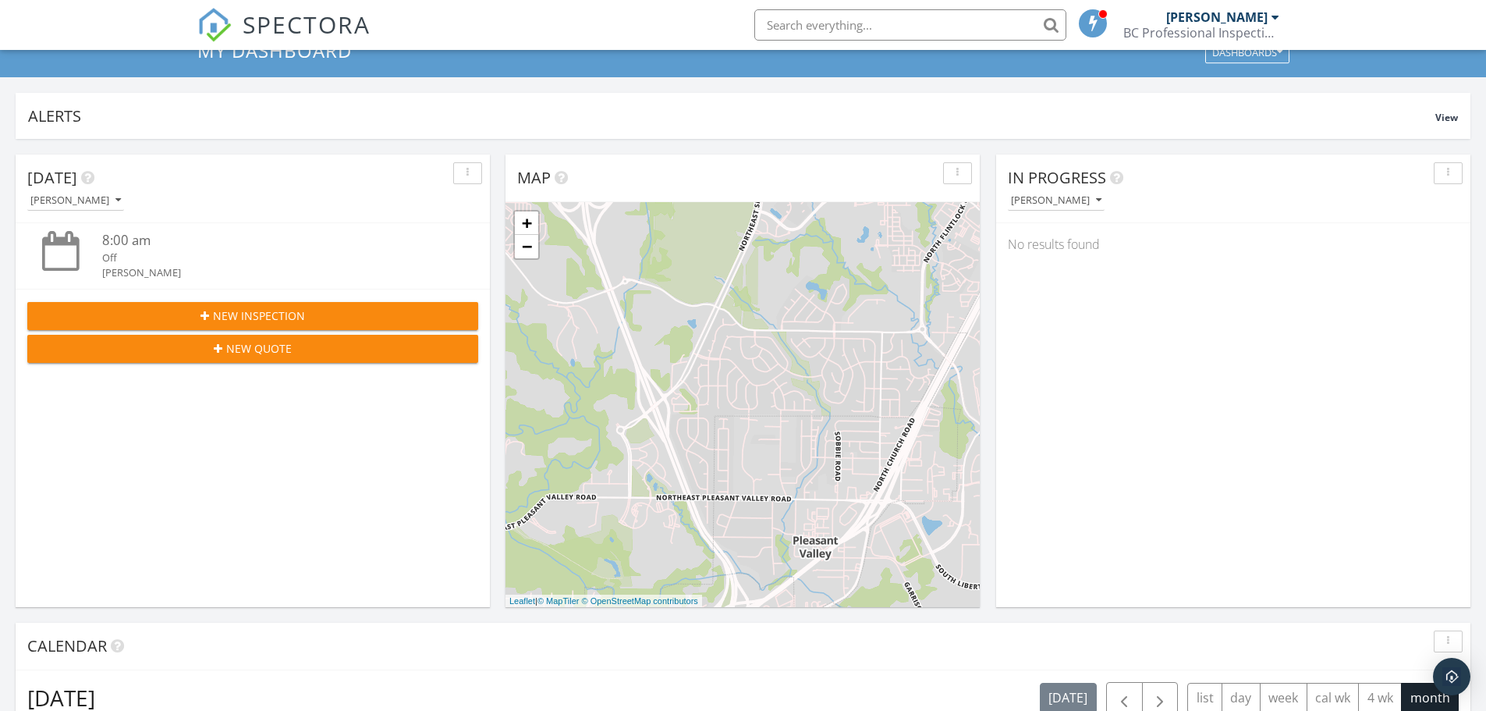
scroll to position [0, 0]
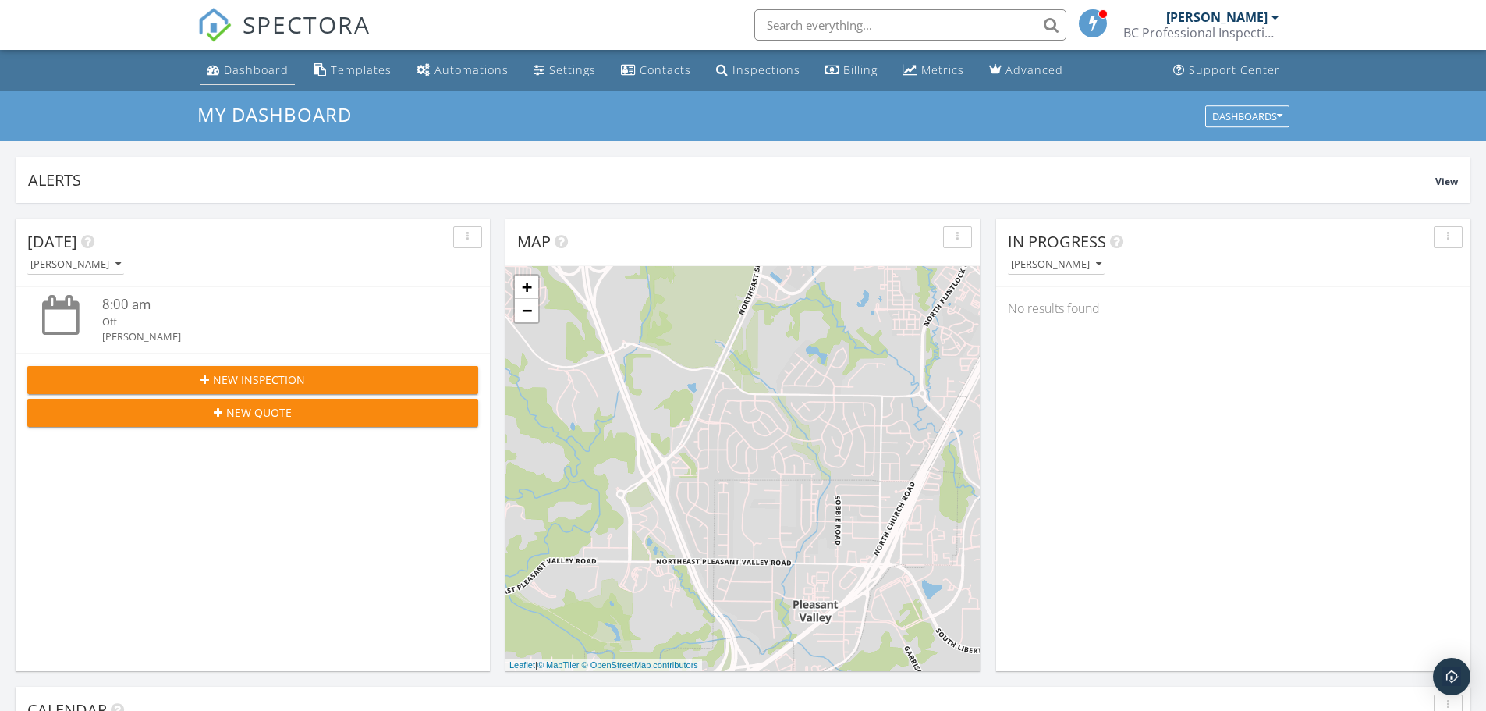
click at [250, 63] on div "Dashboard" at bounding box center [256, 69] width 65 height 15
